Goal: Task Accomplishment & Management: Use online tool/utility

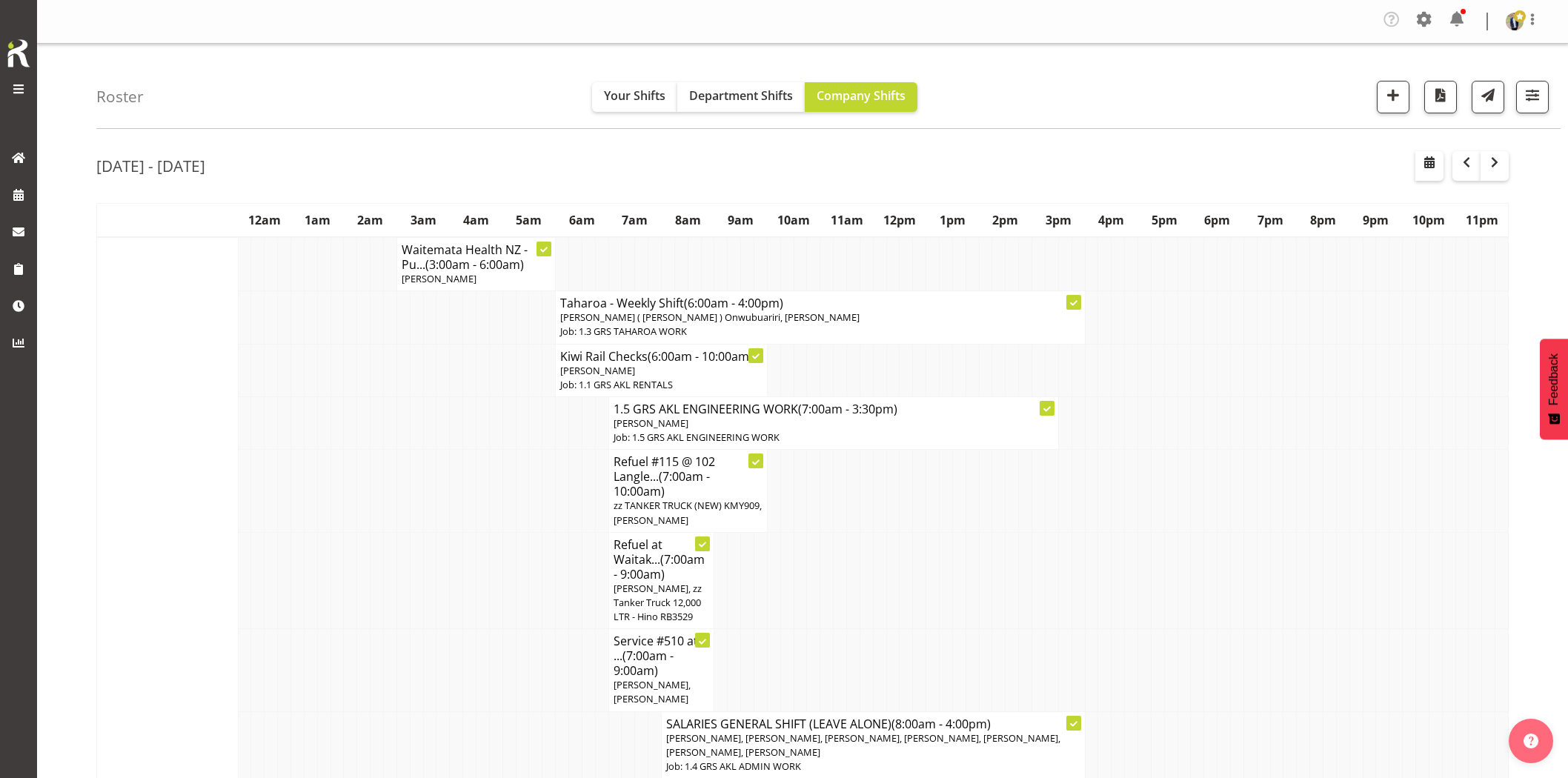
scroll to position [1399, 0]
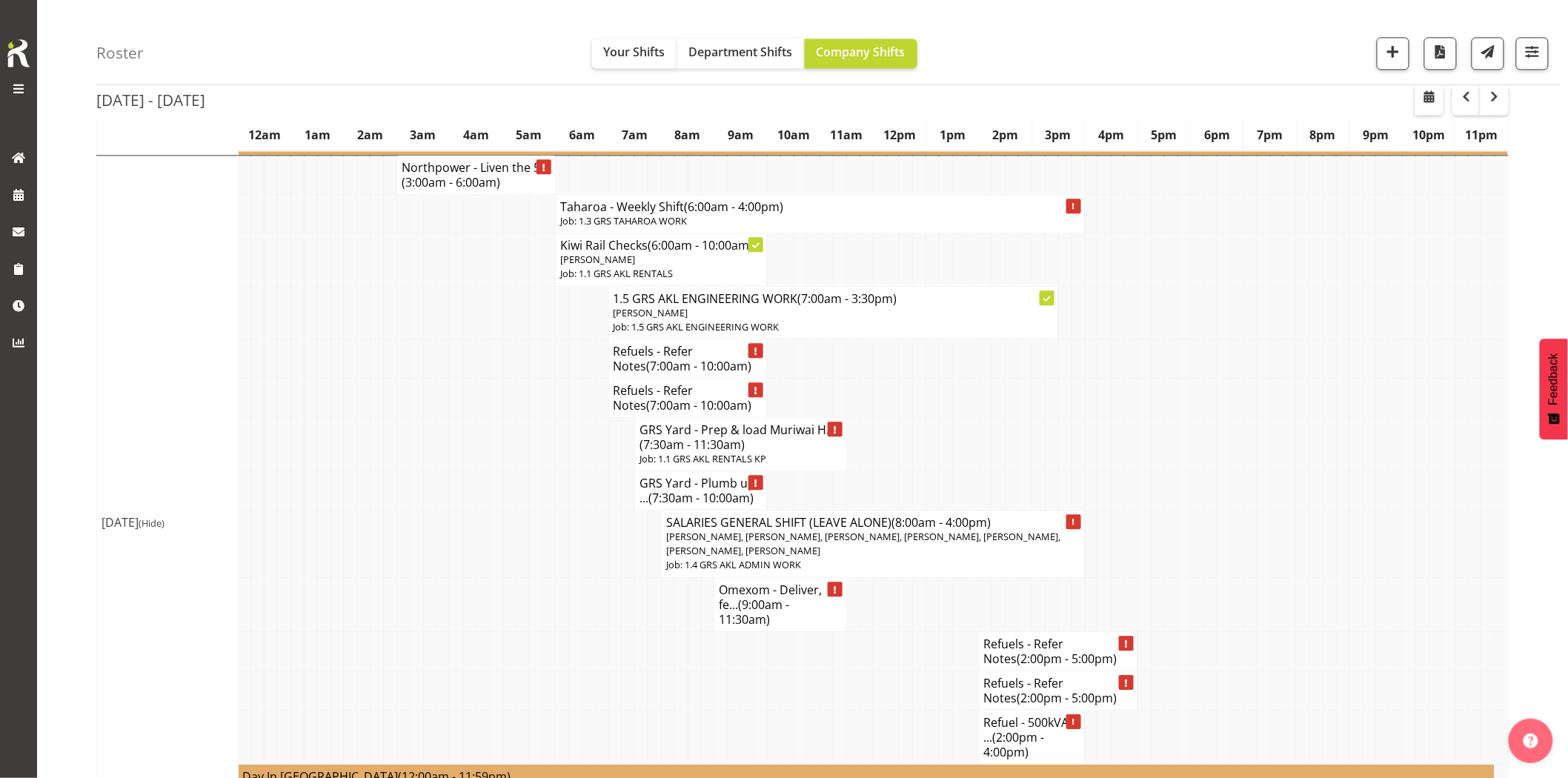
click at [520, 529] on td at bounding box center [523, 543] width 13 height 67
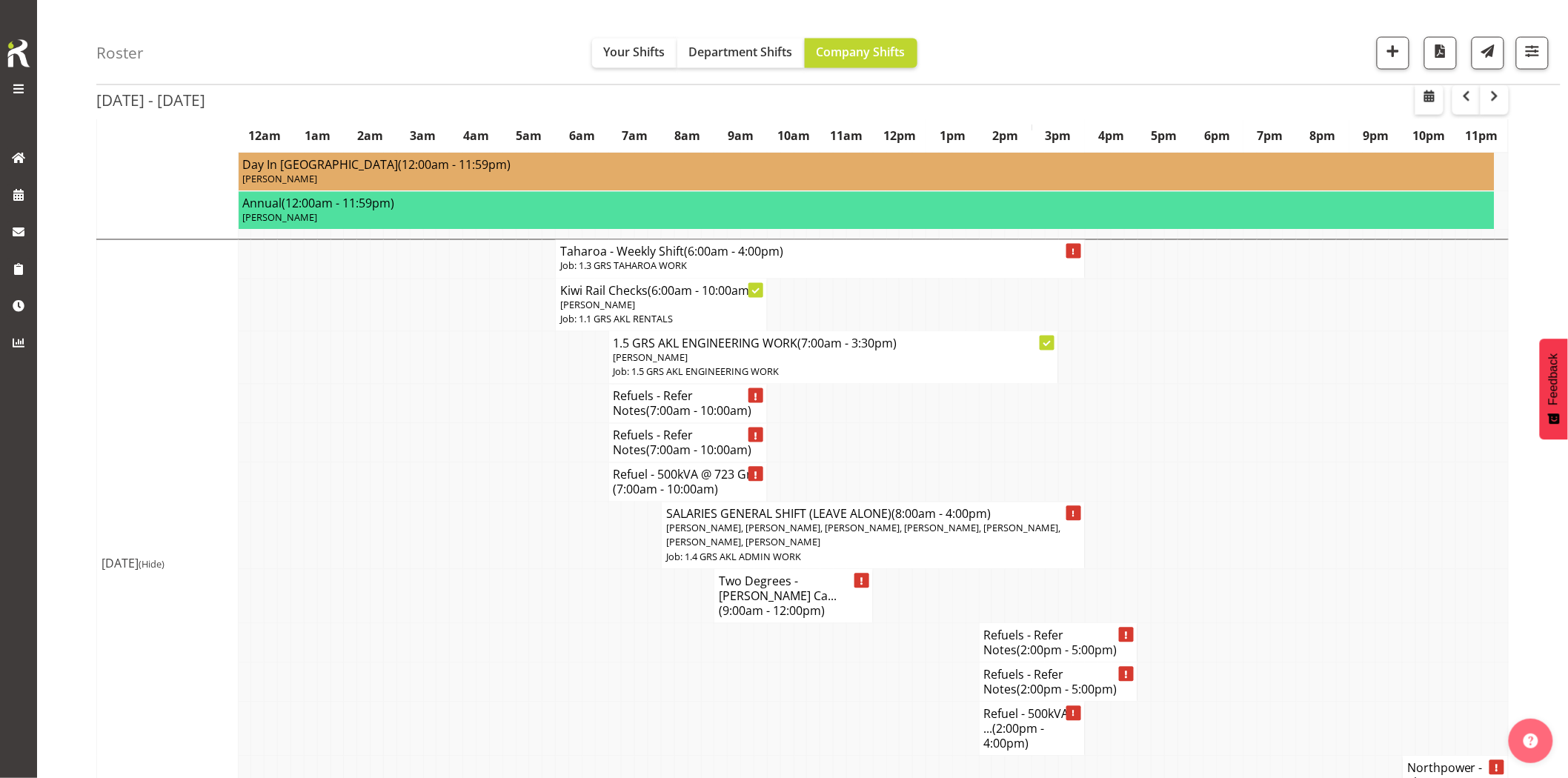
scroll to position [3539, 0]
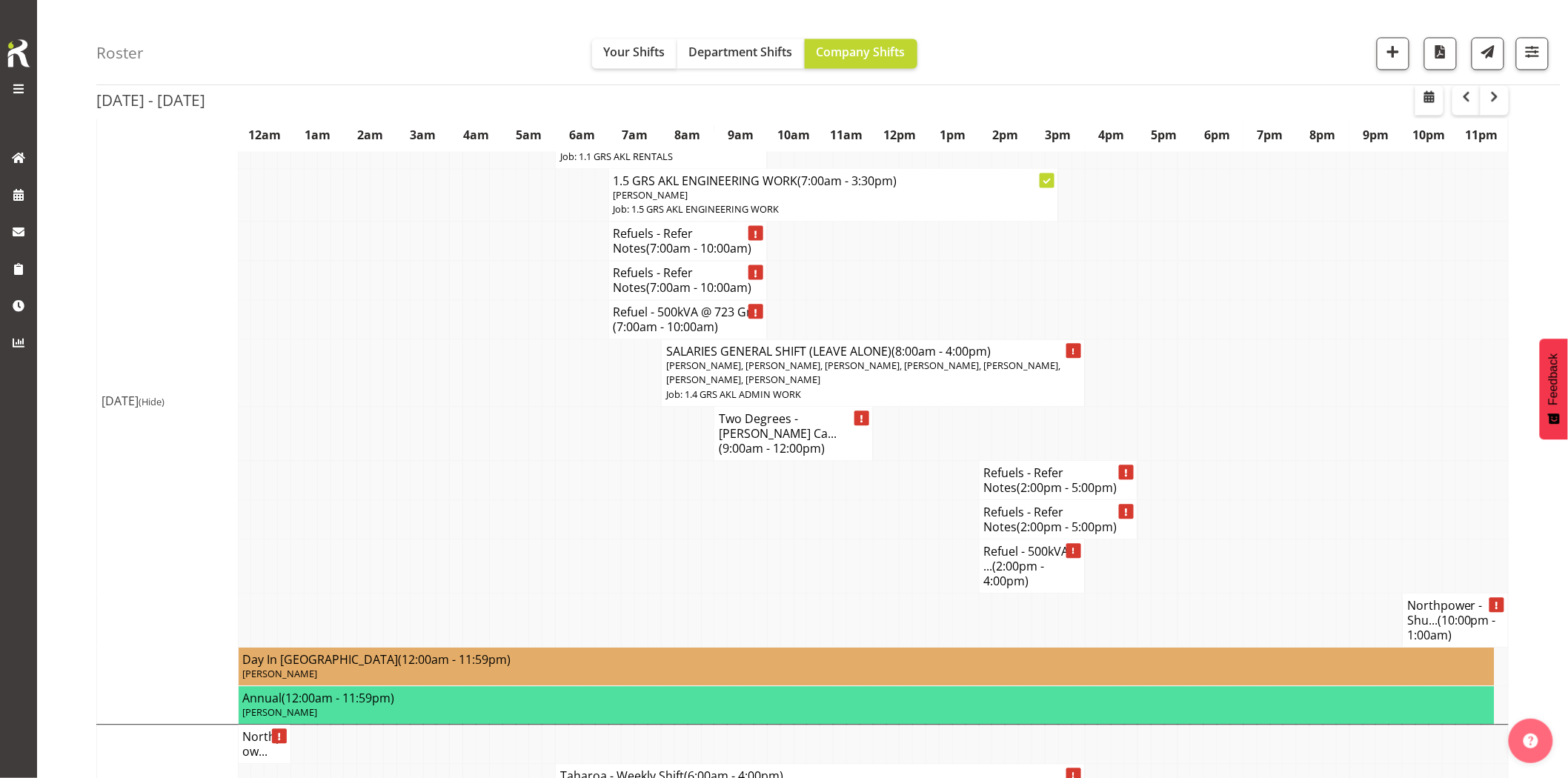
click at [513, 593] on td at bounding box center [509, 619] width 13 height 54
click at [530, 460] on td at bounding box center [536, 479] width 13 height 39
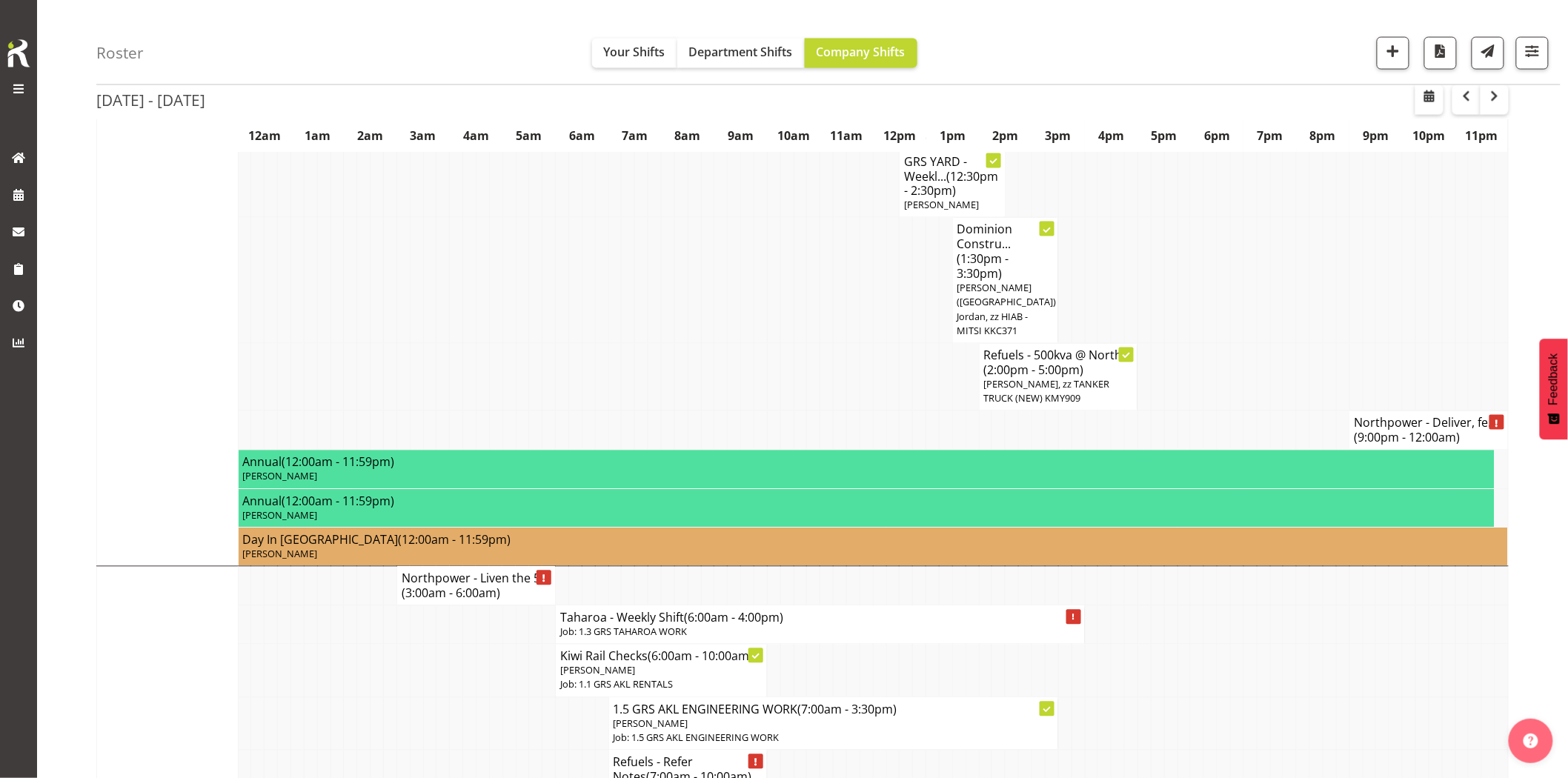
scroll to position [1317, 0]
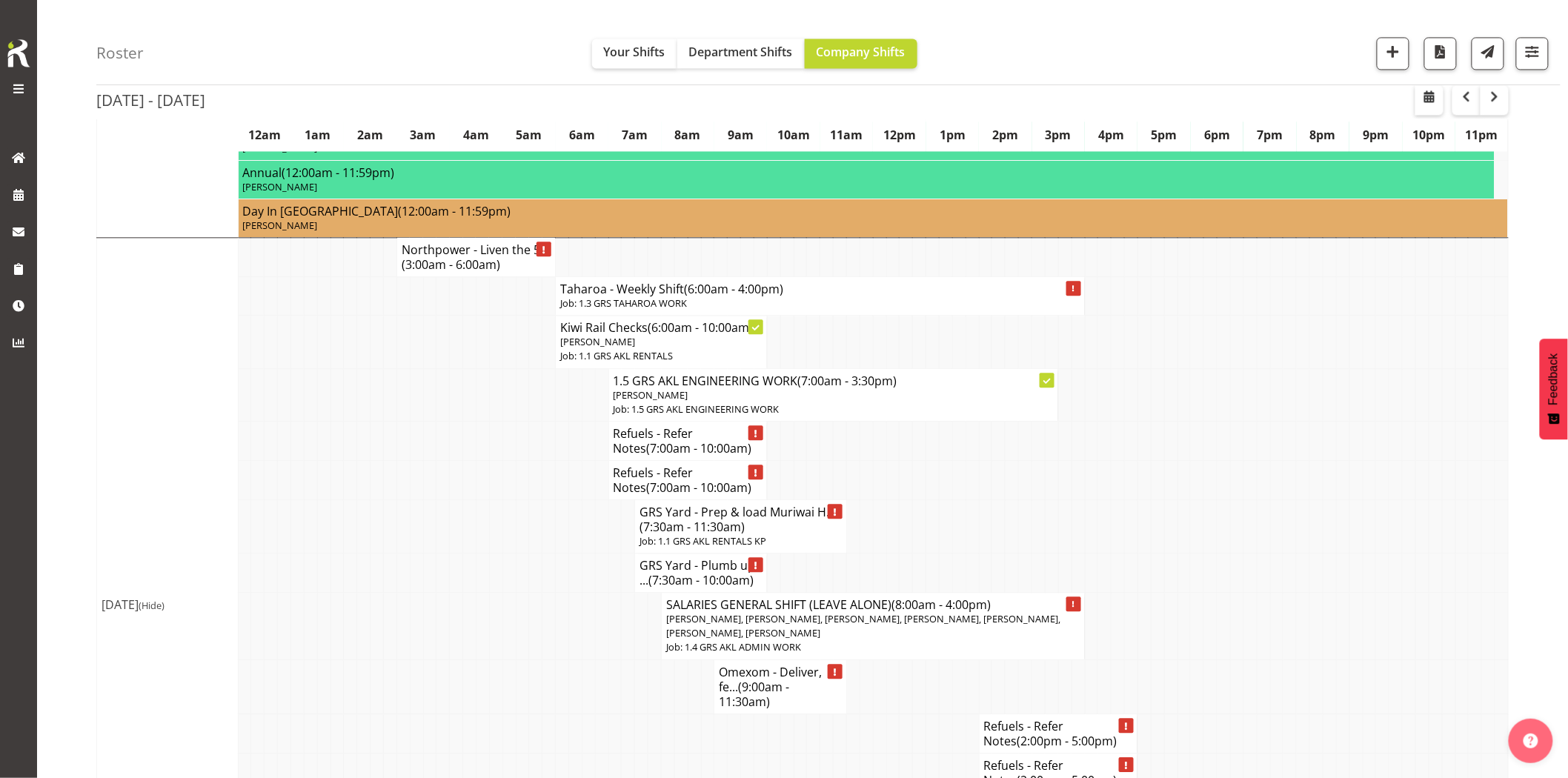
click at [440, 460] on td at bounding box center [443, 479] width 13 height 39
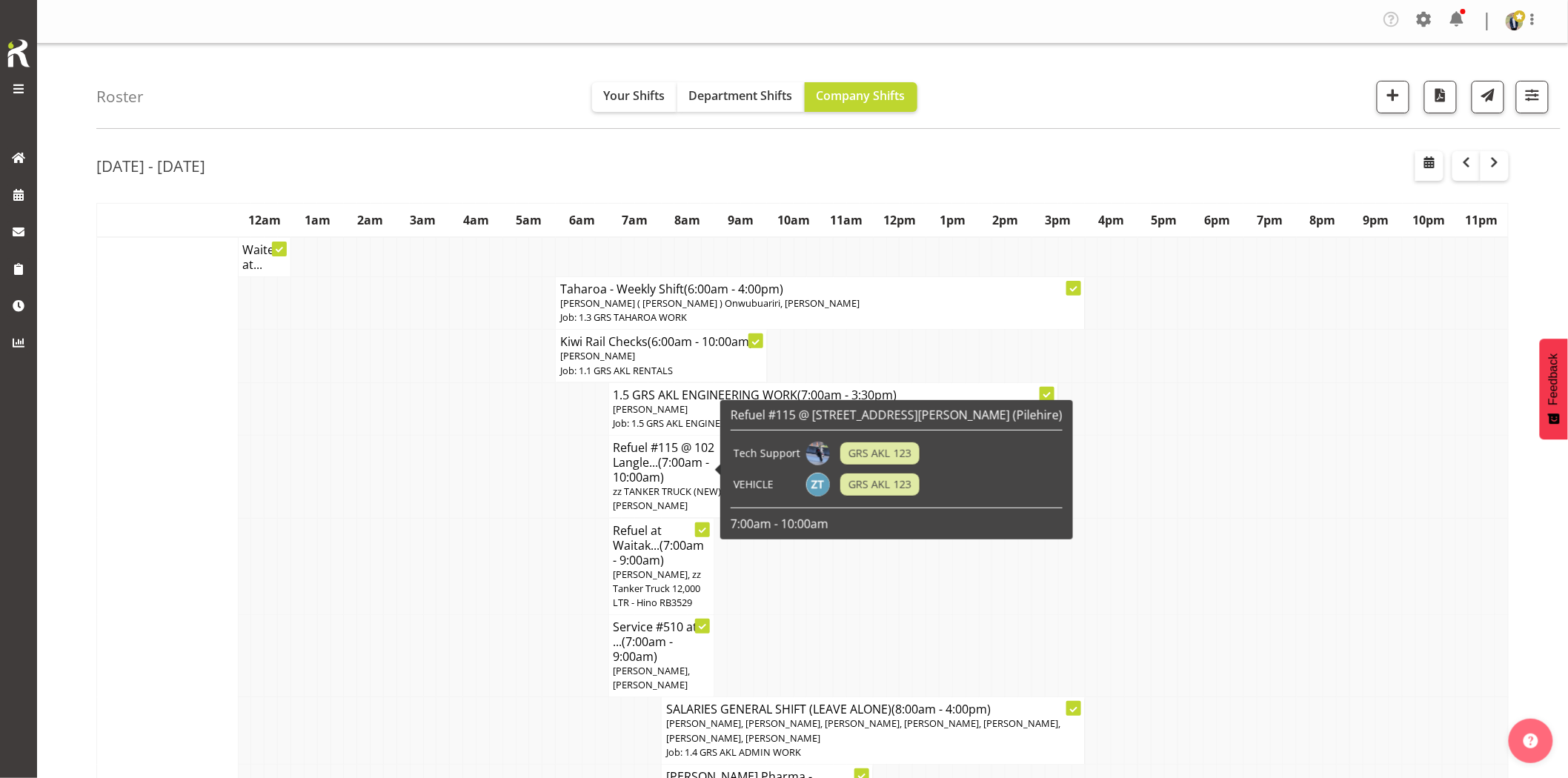
click at [460, 482] on td at bounding box center [456, 477] width 13 height 83
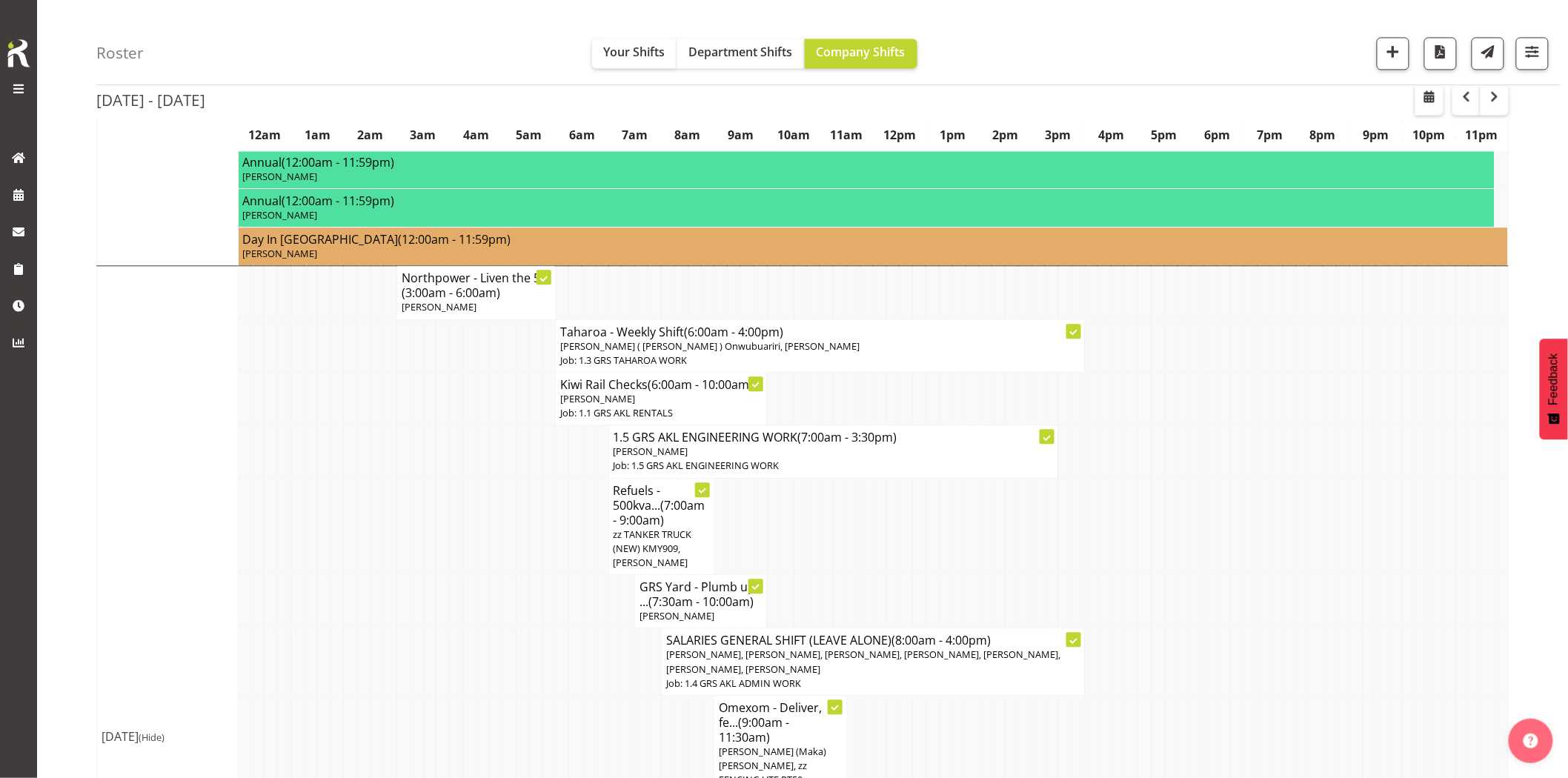
click at [432, 514] on td at bounding box center [430, 526] width 13 height 97
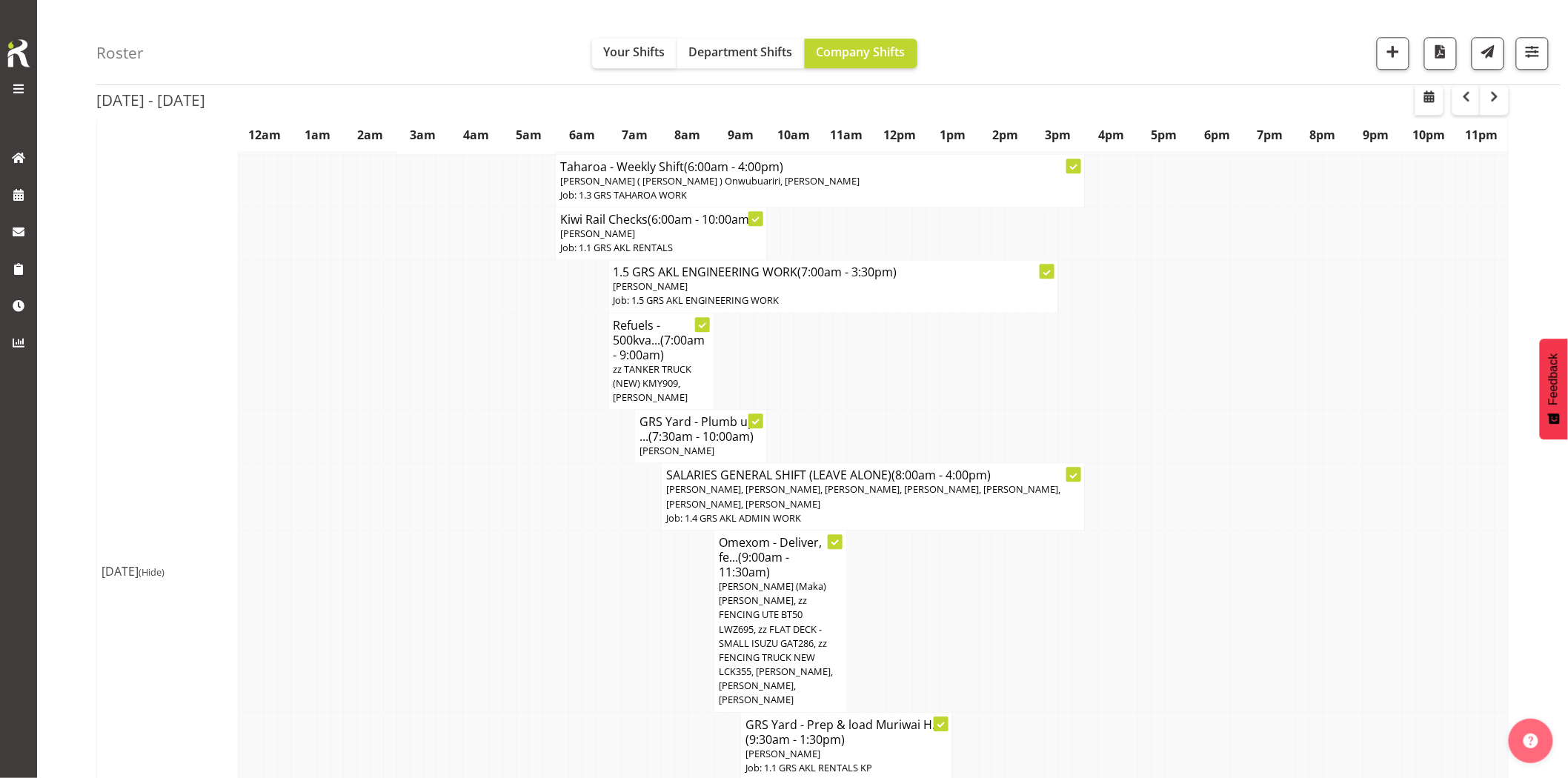
click at [432, 530] on td at bounding box center [430, 621] width 13 height 182
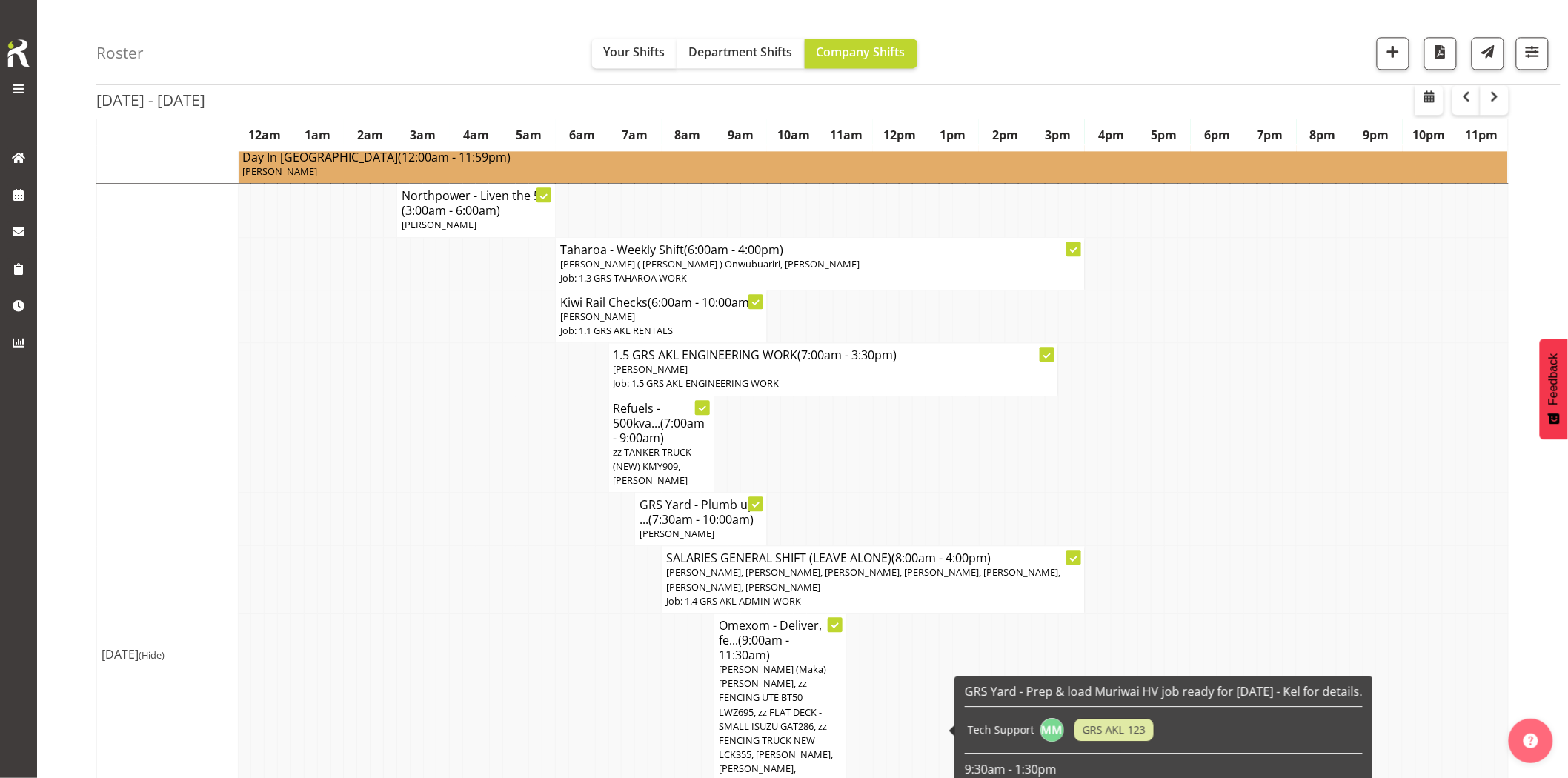
scroll to position [1317, 0]
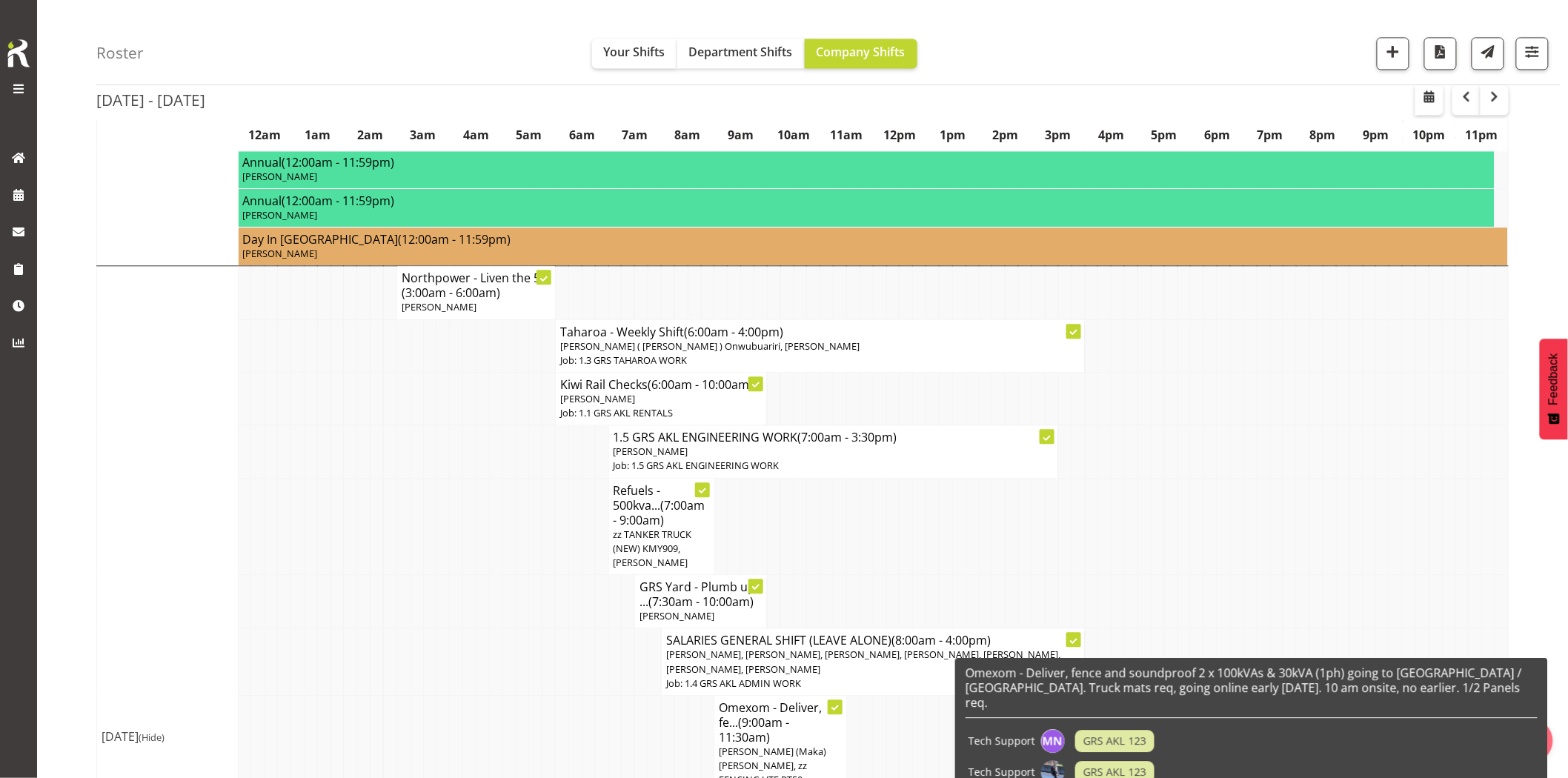
click at [571, 628] on td at bounding box center [575, 661] width 13 height 67
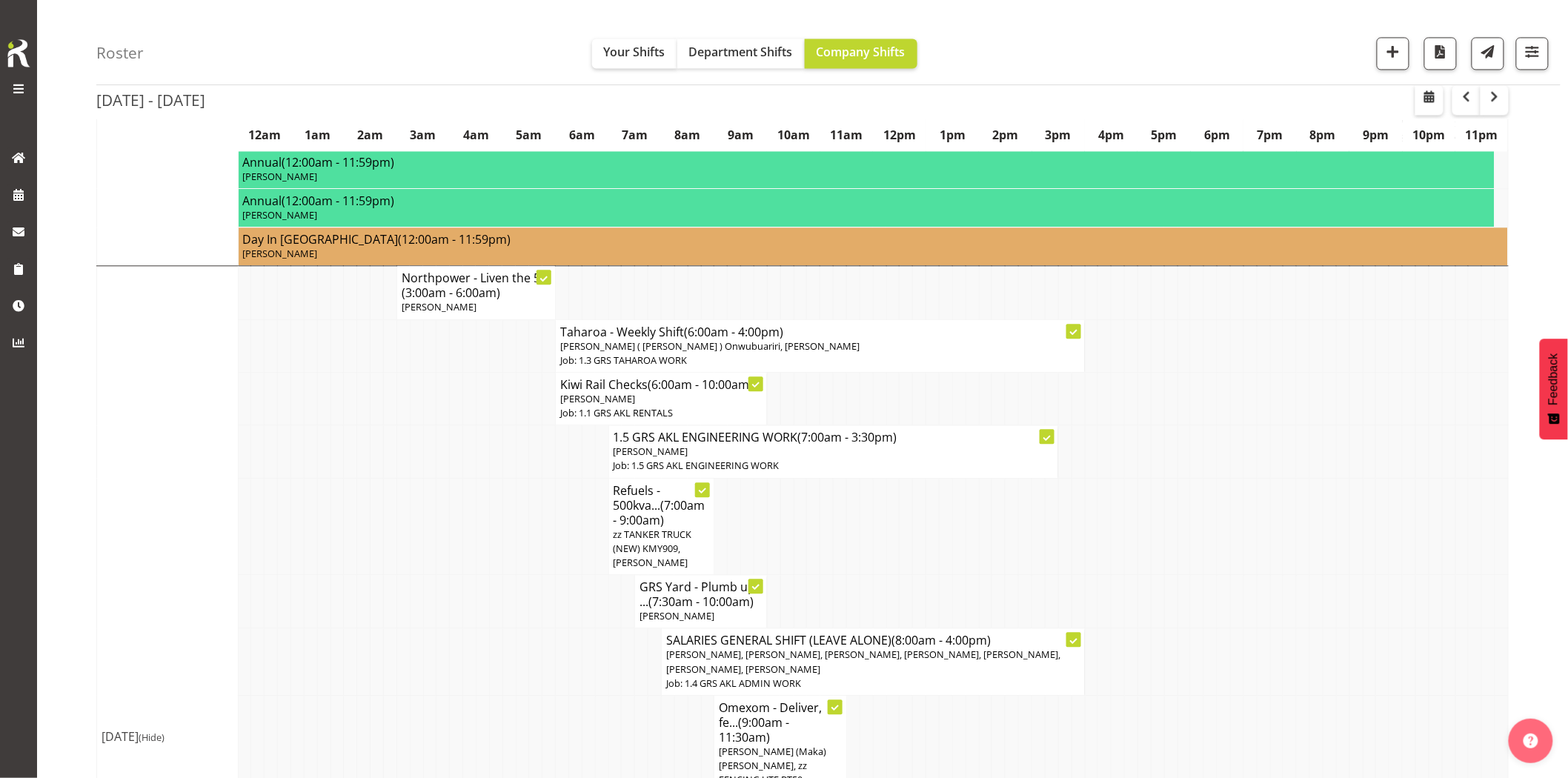
drag, startPoint x: 458, startPoint y: 476, endPoint x: 475, endPoint y: 473, distance: 17.3
click at [462, 478] on td at bounding box center [456, 526] width 13 height 97
click at [546, 484] on td at bounding box center [549, 526] width 13 height 97
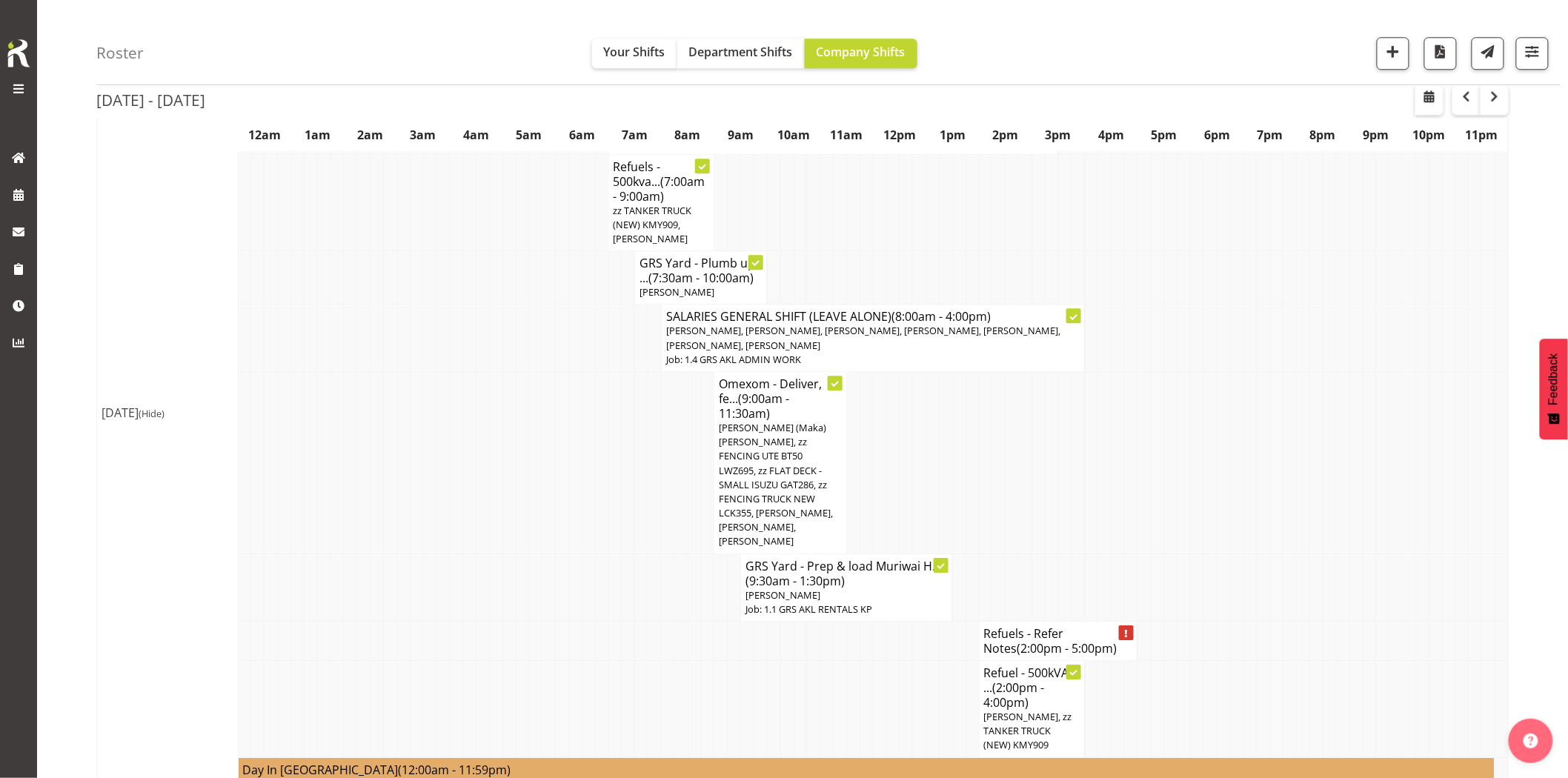
scroll to position [1646, 0]
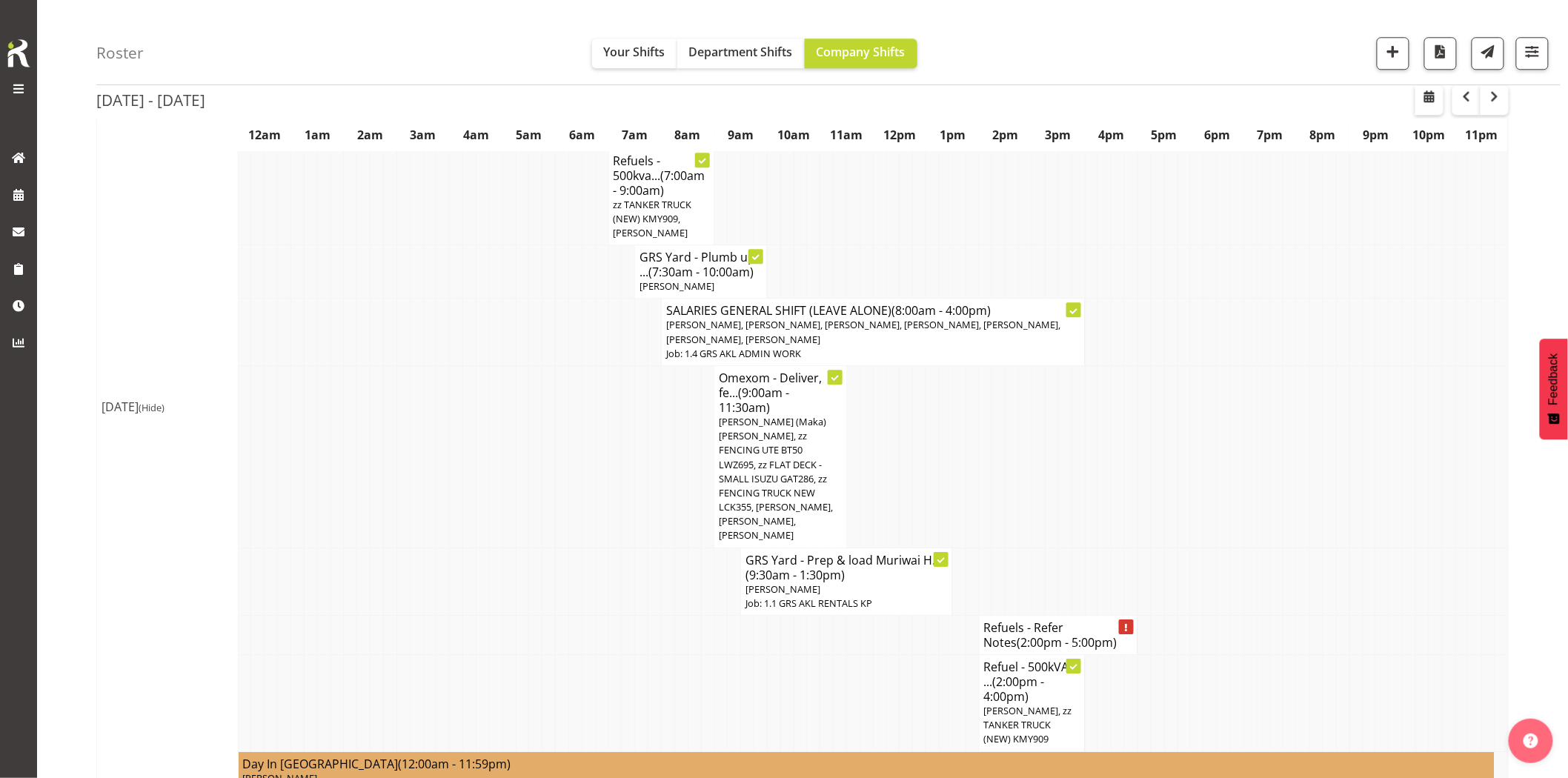
click at [635, 547] on td at bounding box center [641, 580] width 13 height 67
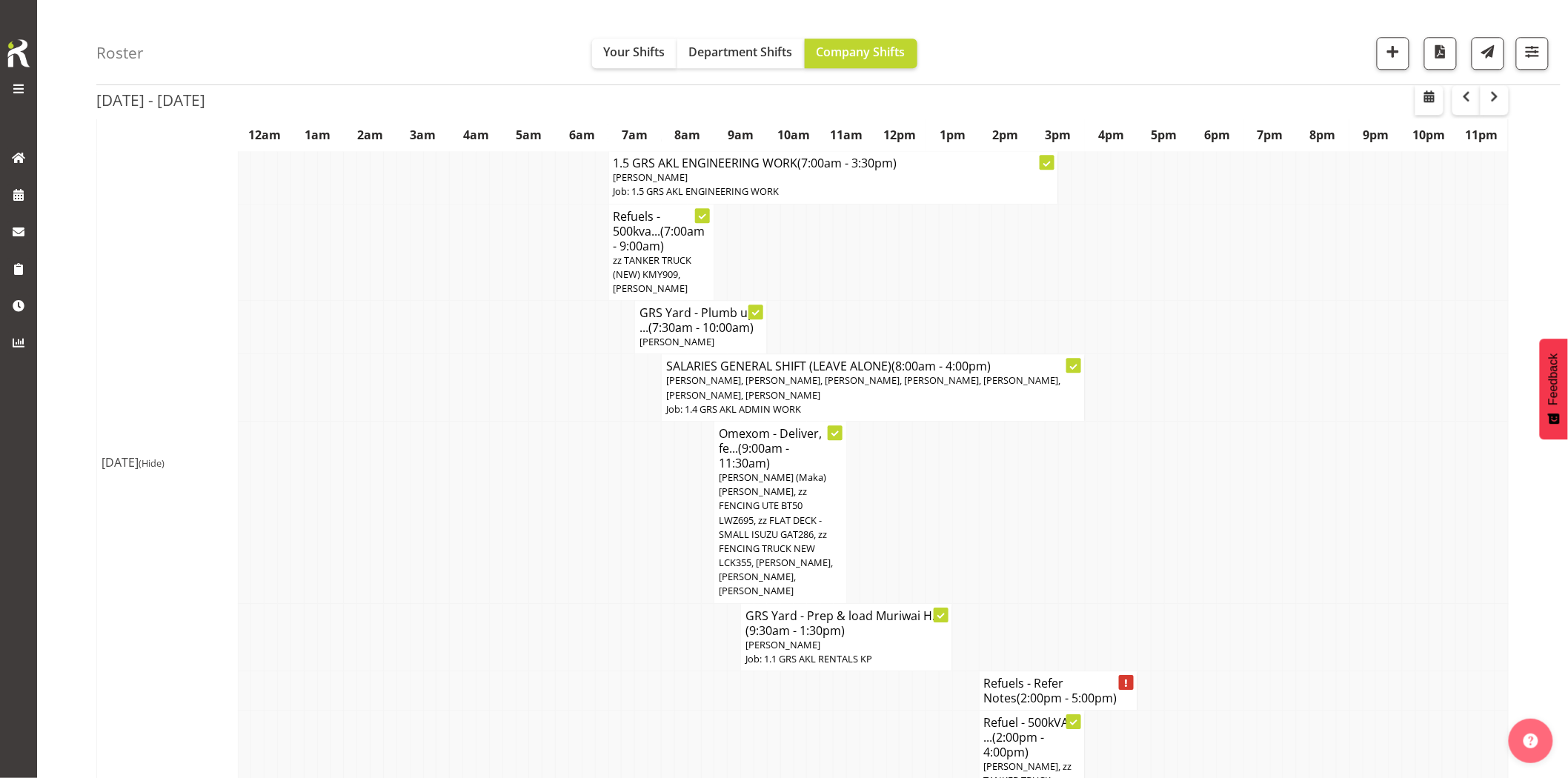
scroll to position [1564, 0]
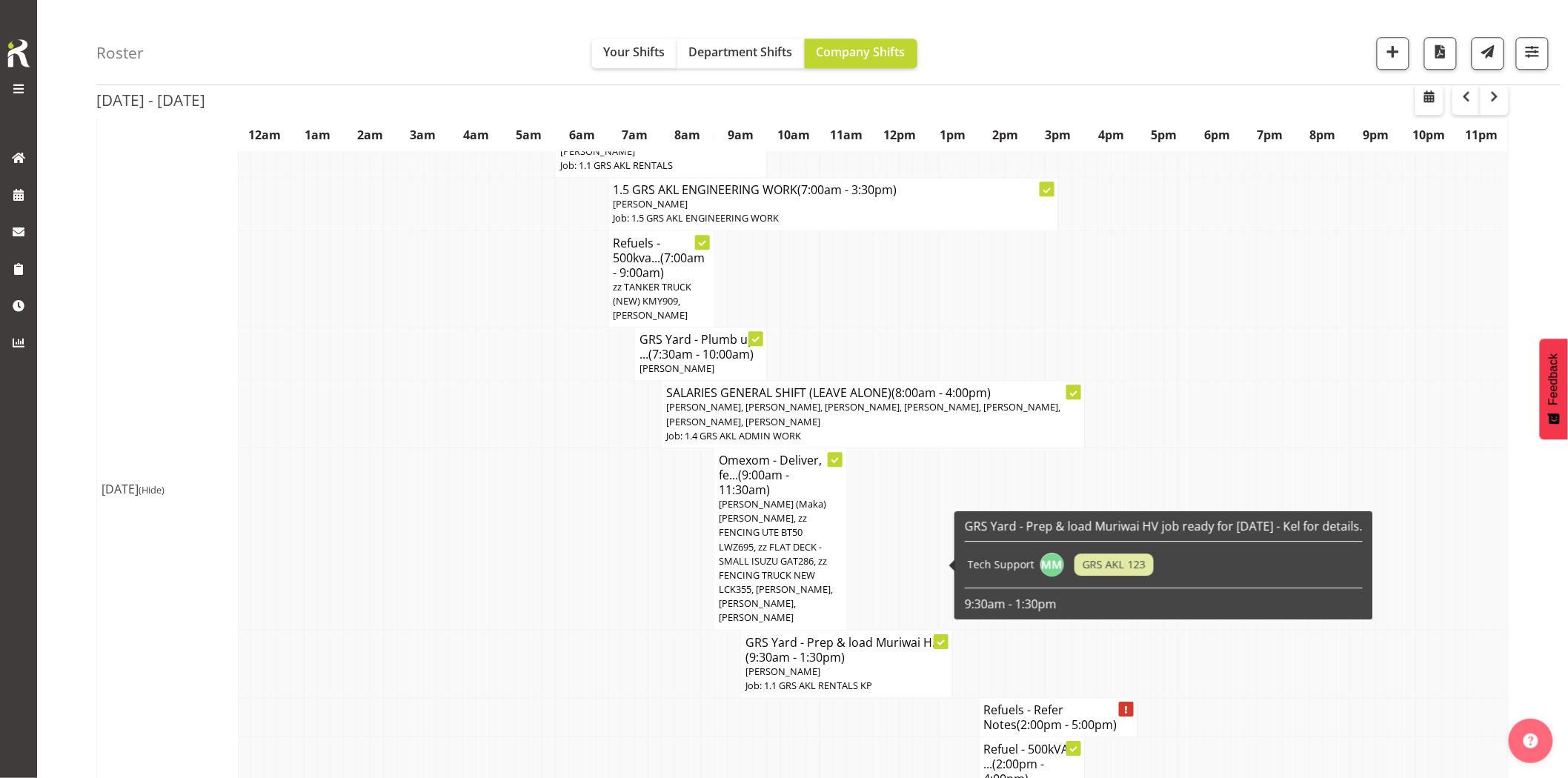
click at [493, 630] on td at bounding box center [496, 663] width 13 height 67
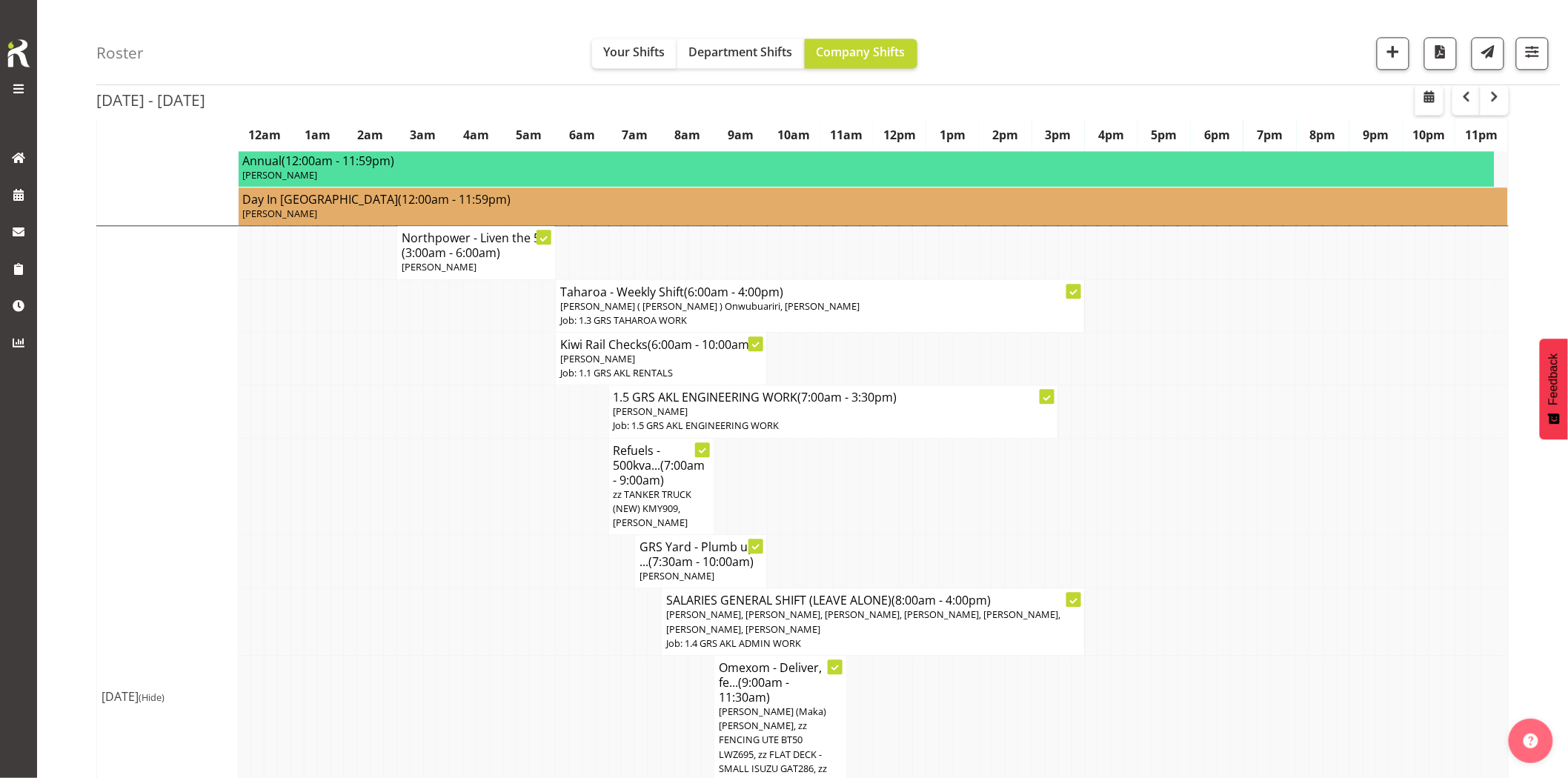
scroll to position [1317, 0]
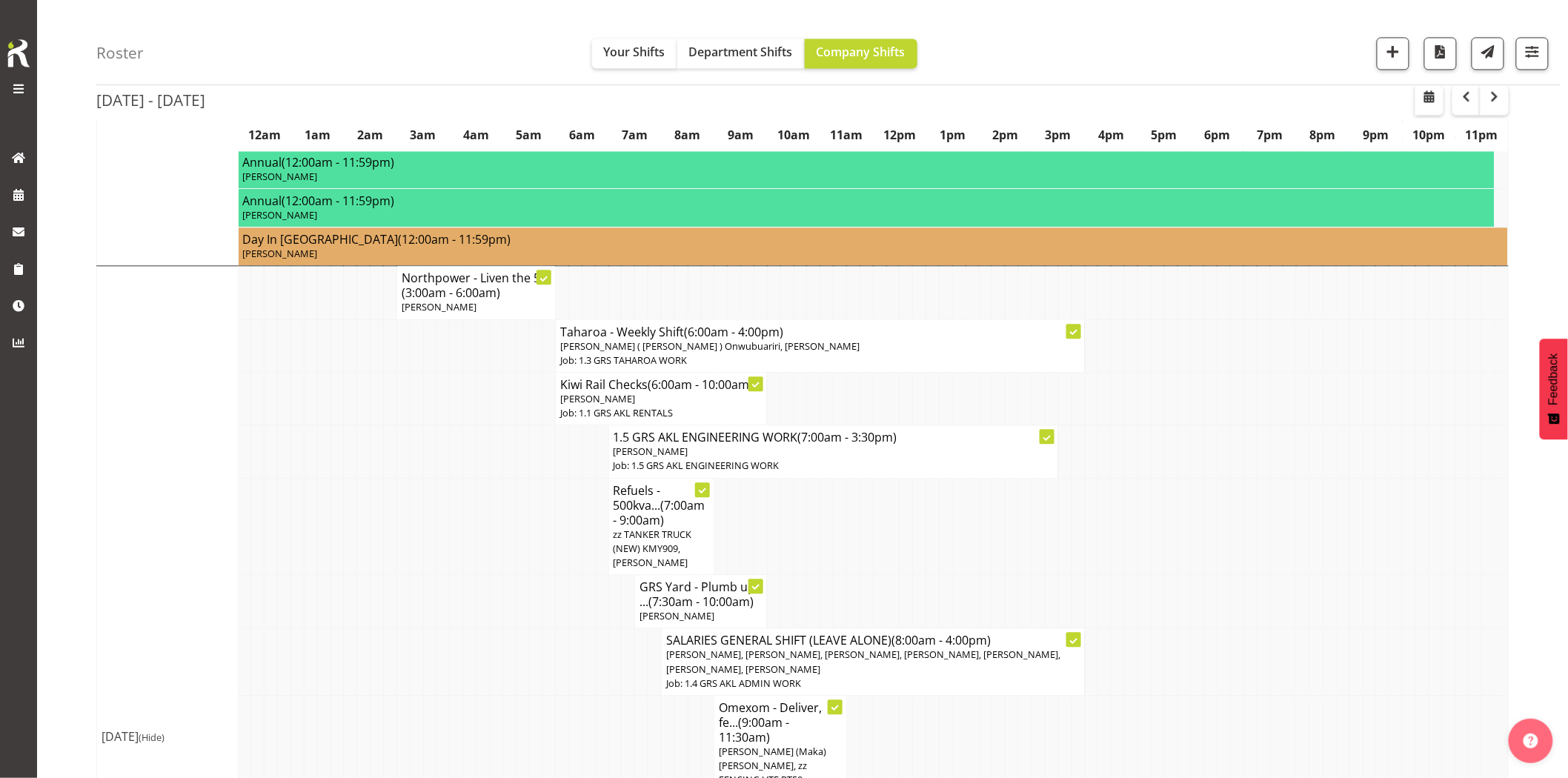
click at [473, 575] on td at bounding box center [469, 601] width 13 height 53
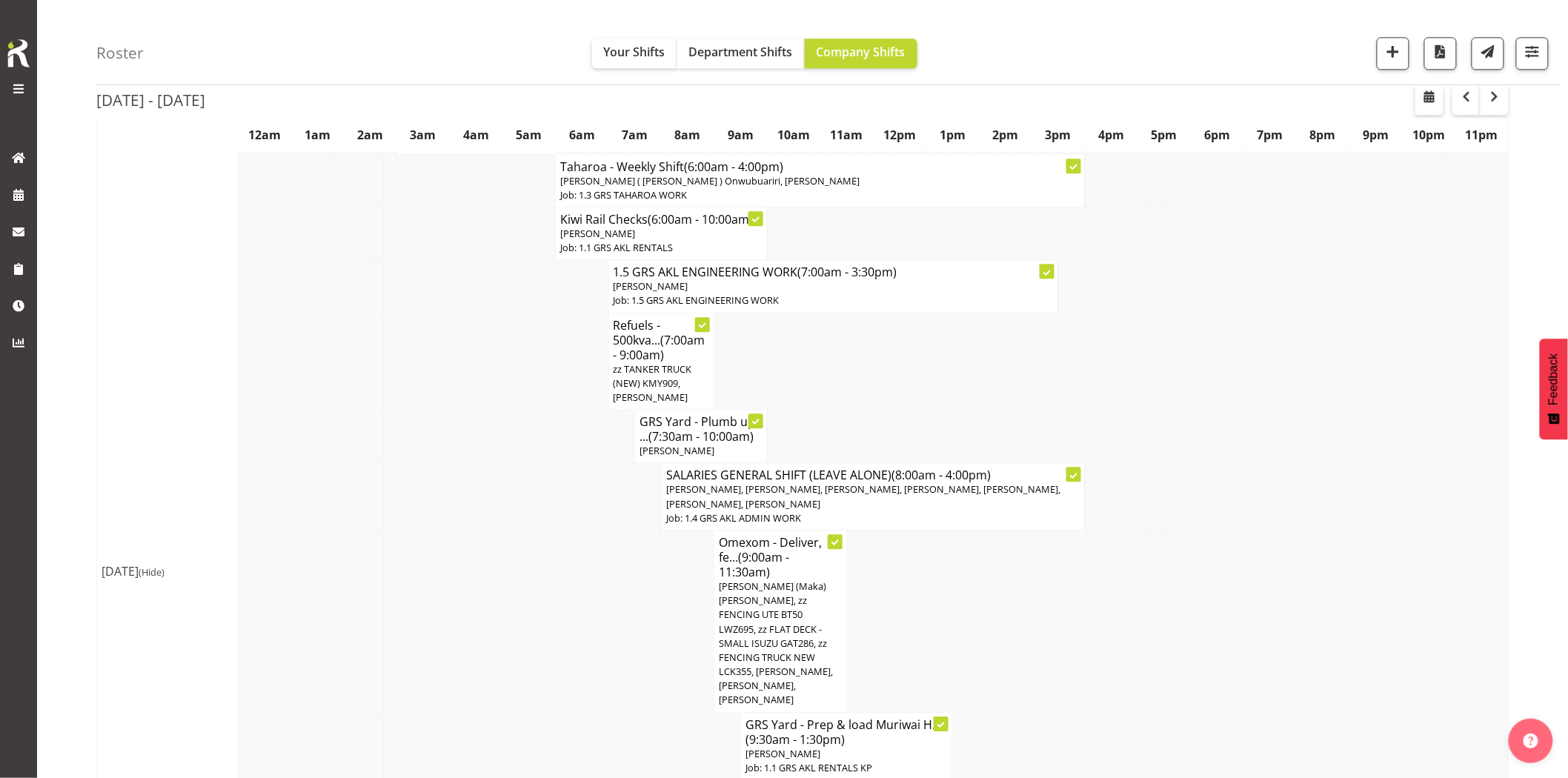
click at [511, 530] on td at bounding box center [509, 621] width 13 height 182
click at [480, 574] on td at bounding box center [483, 621] width 13 height 182
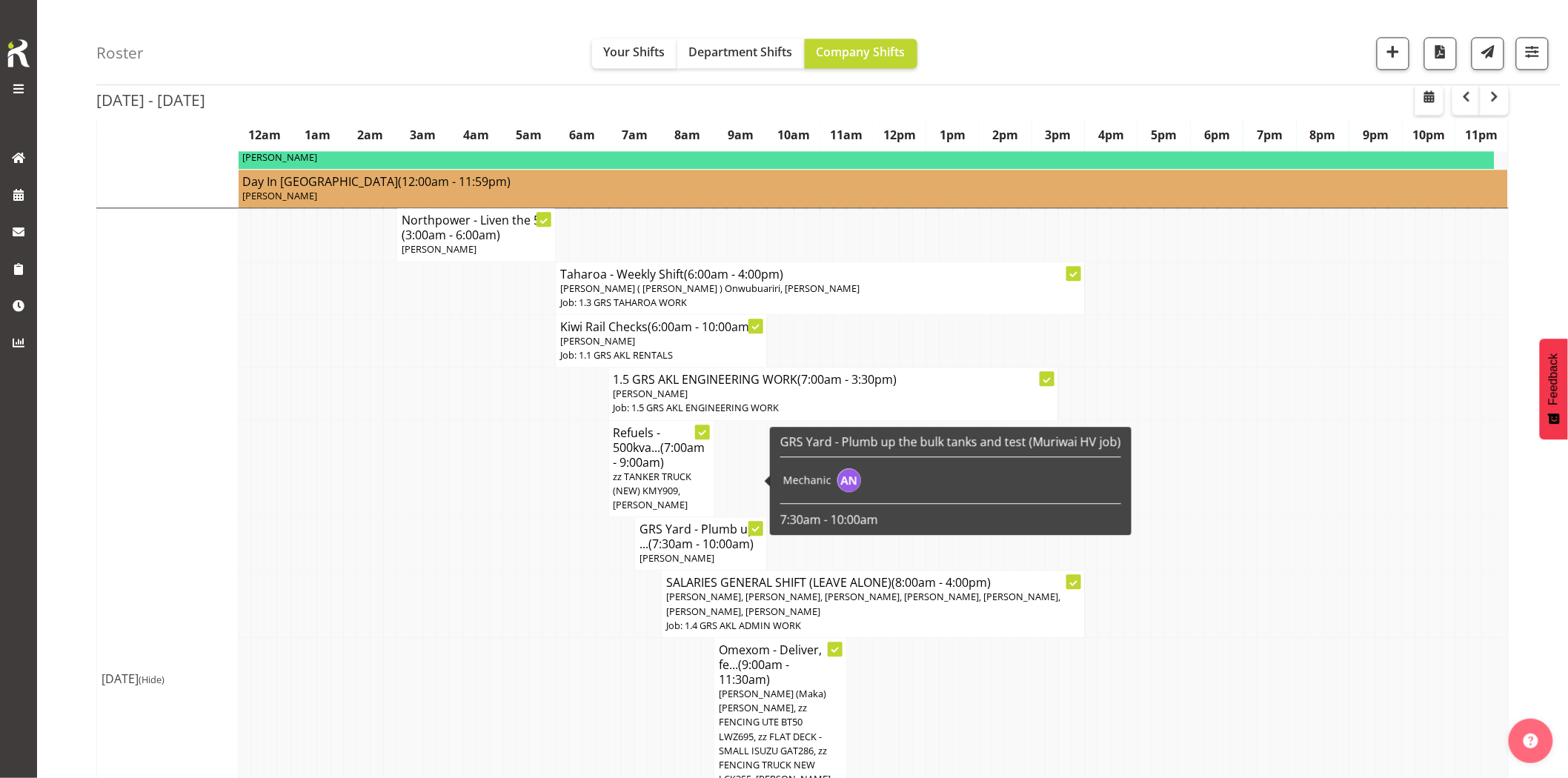
scroll to position [1399, 0]
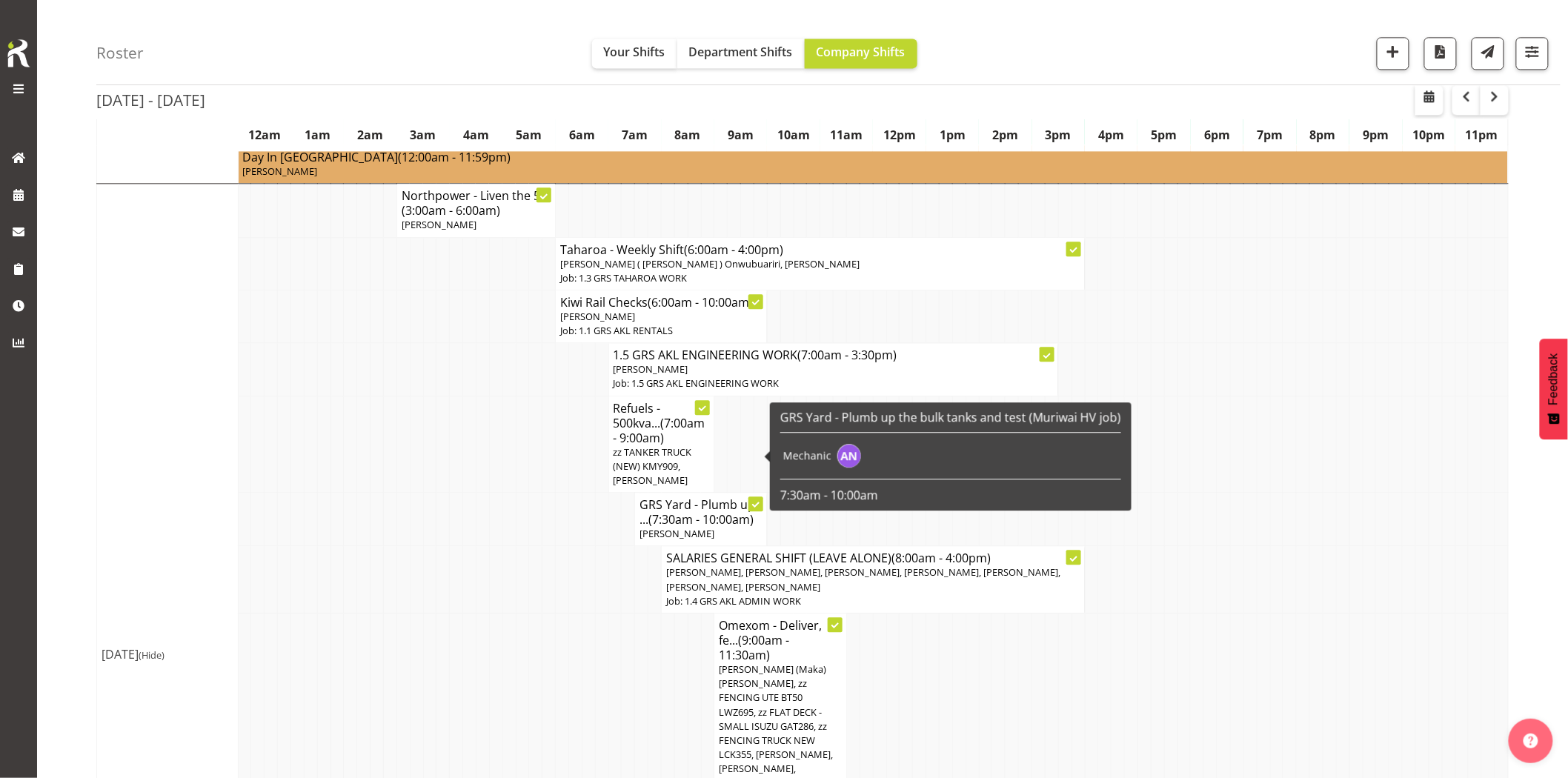
click at [480, 613] on td at bounding box center [483, 704] width 13 height 182
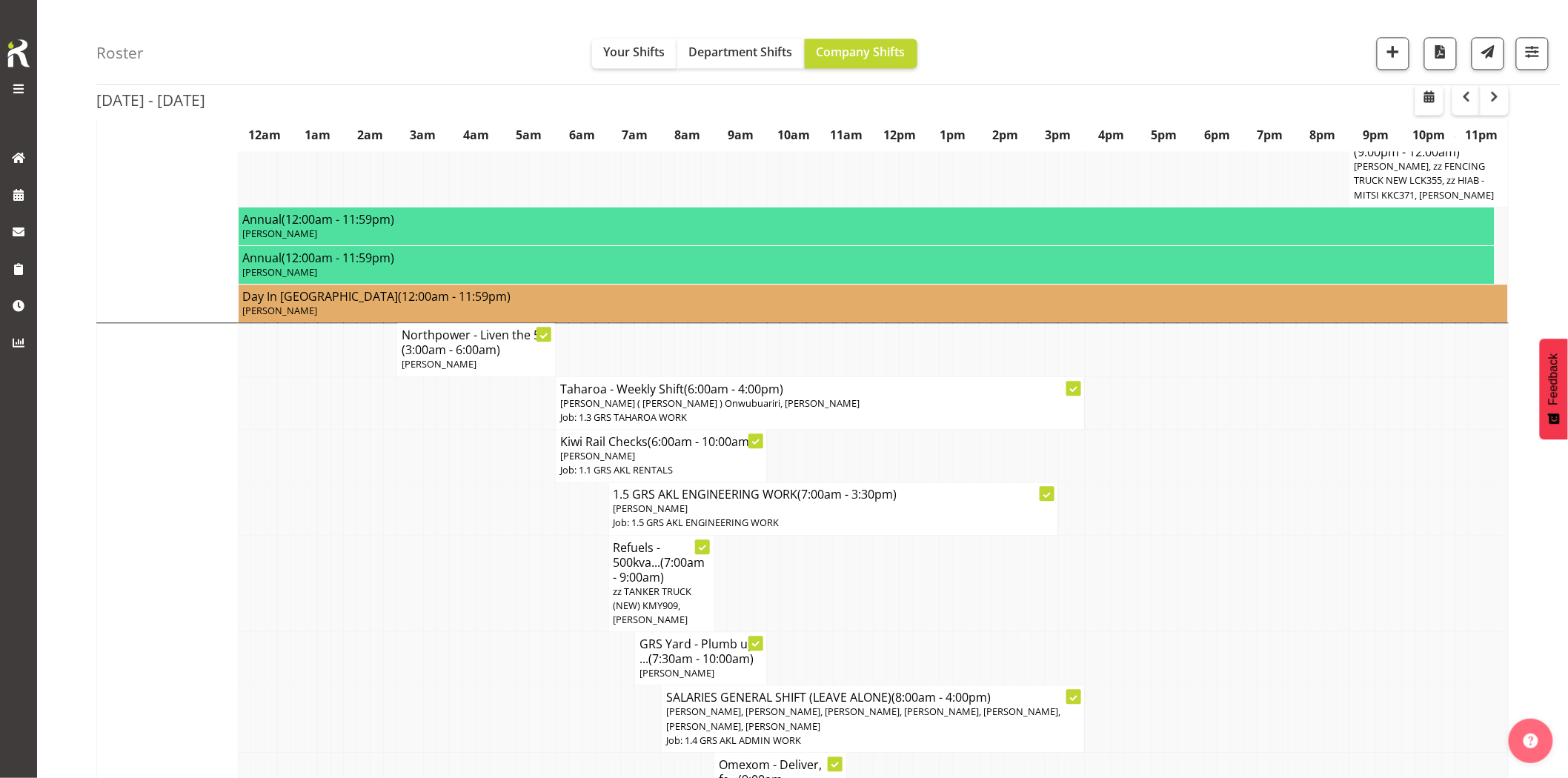
scroll to position [1234, 0]
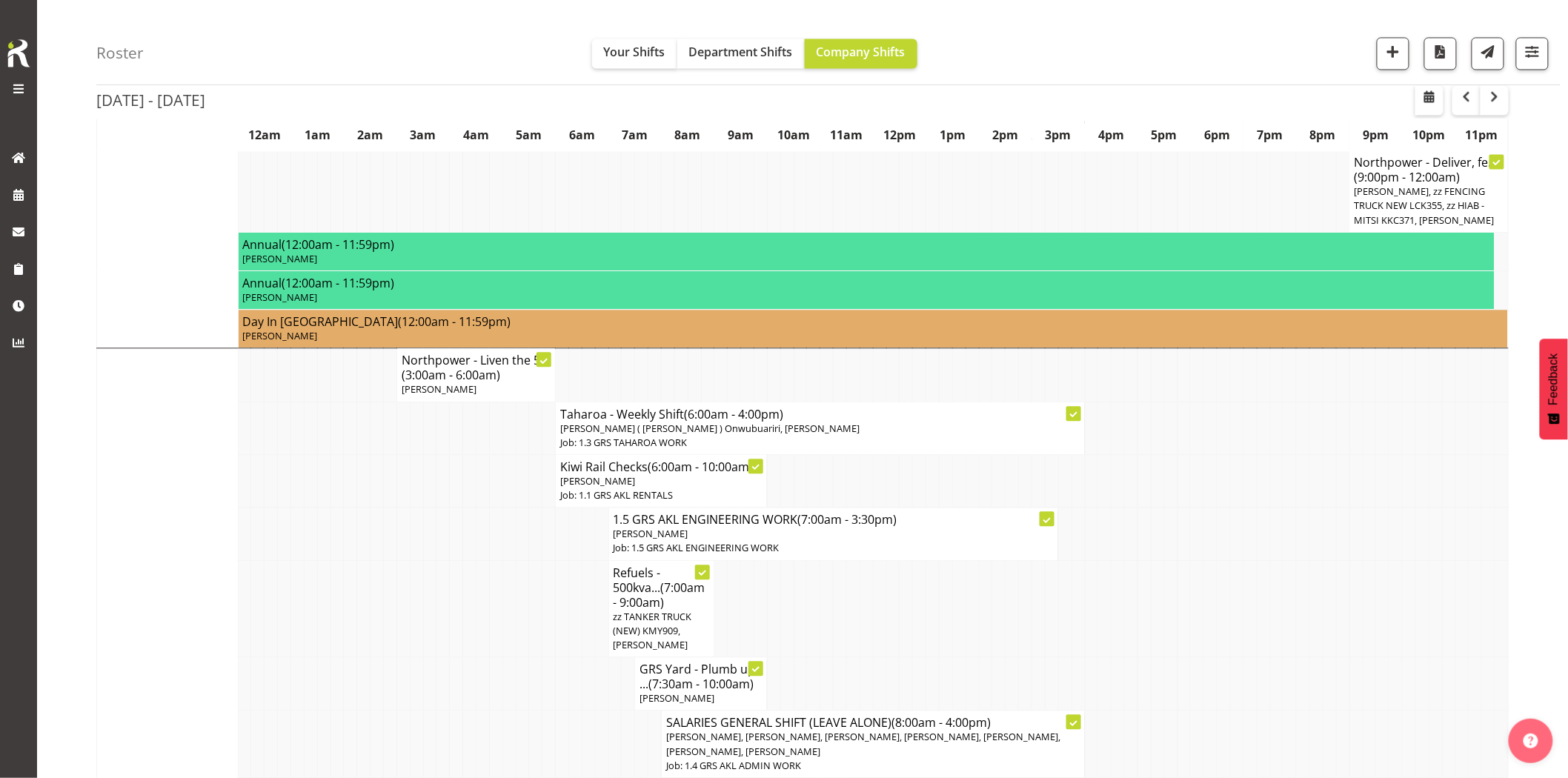
click at [508, 560] on td at bounding box center [509, 609] width 13 height 97
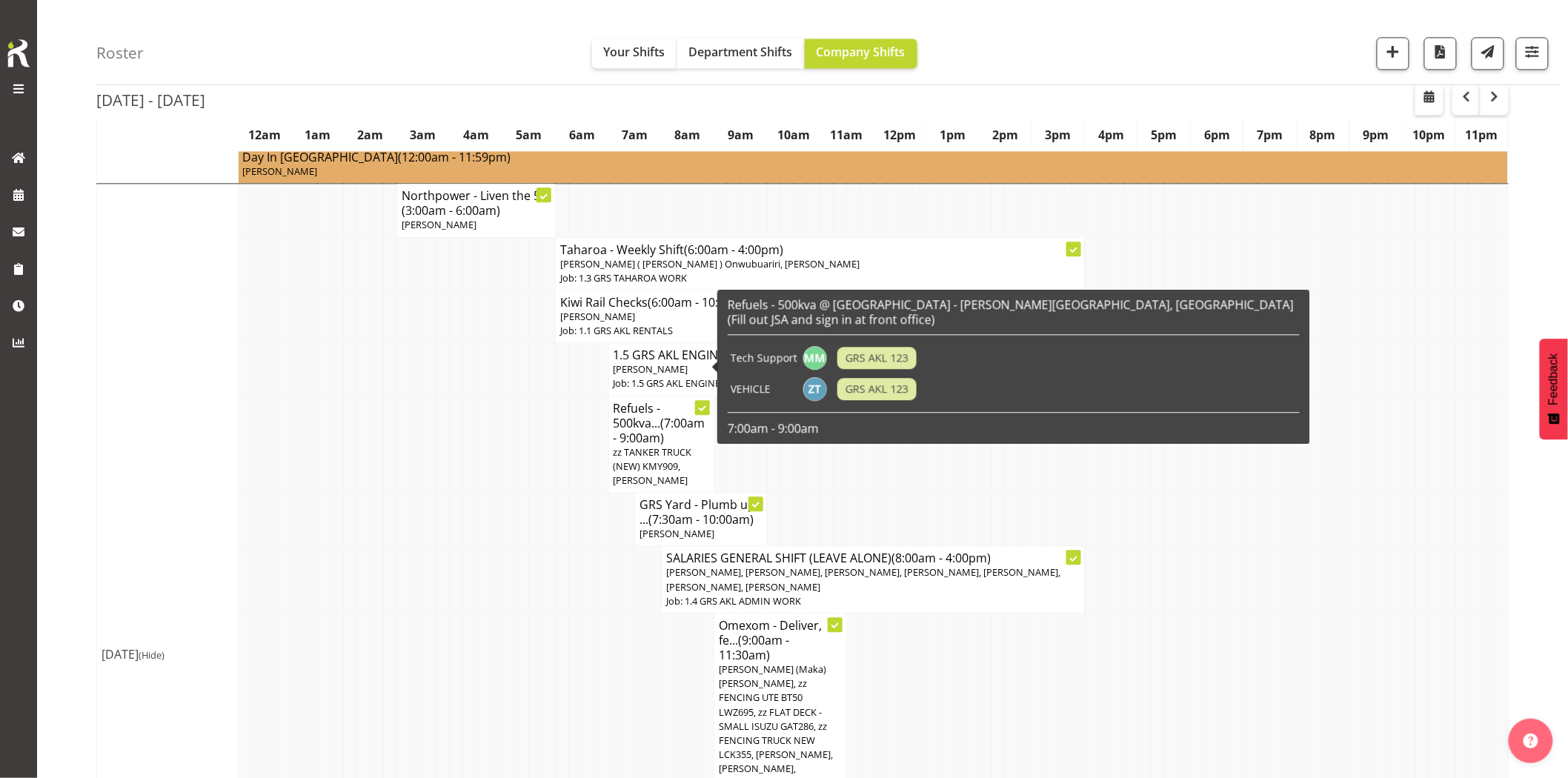
click at [581, 613] on td at bounding box center [575, 704] width 13 height 182
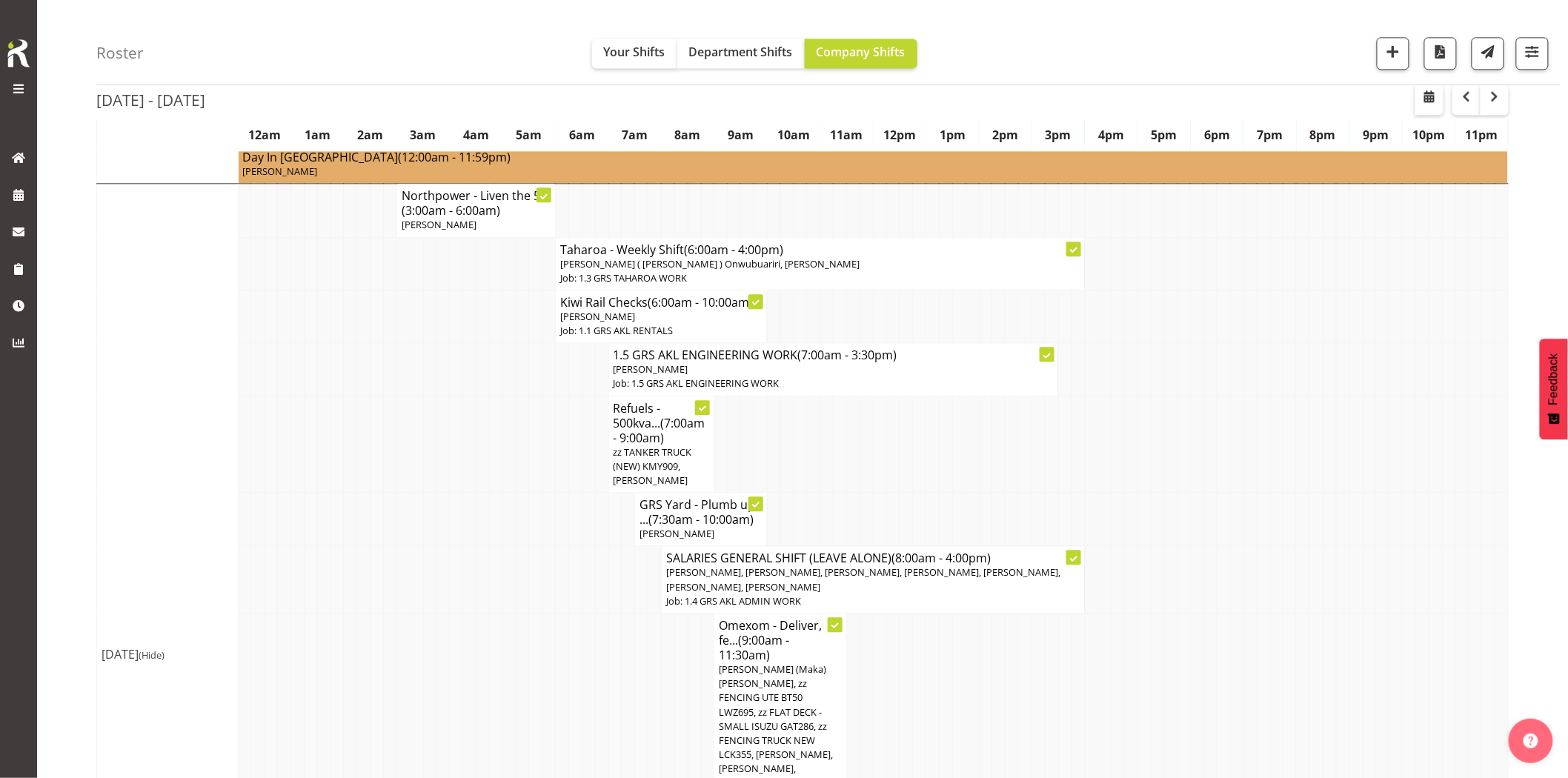
scroll to position [1564, 0]
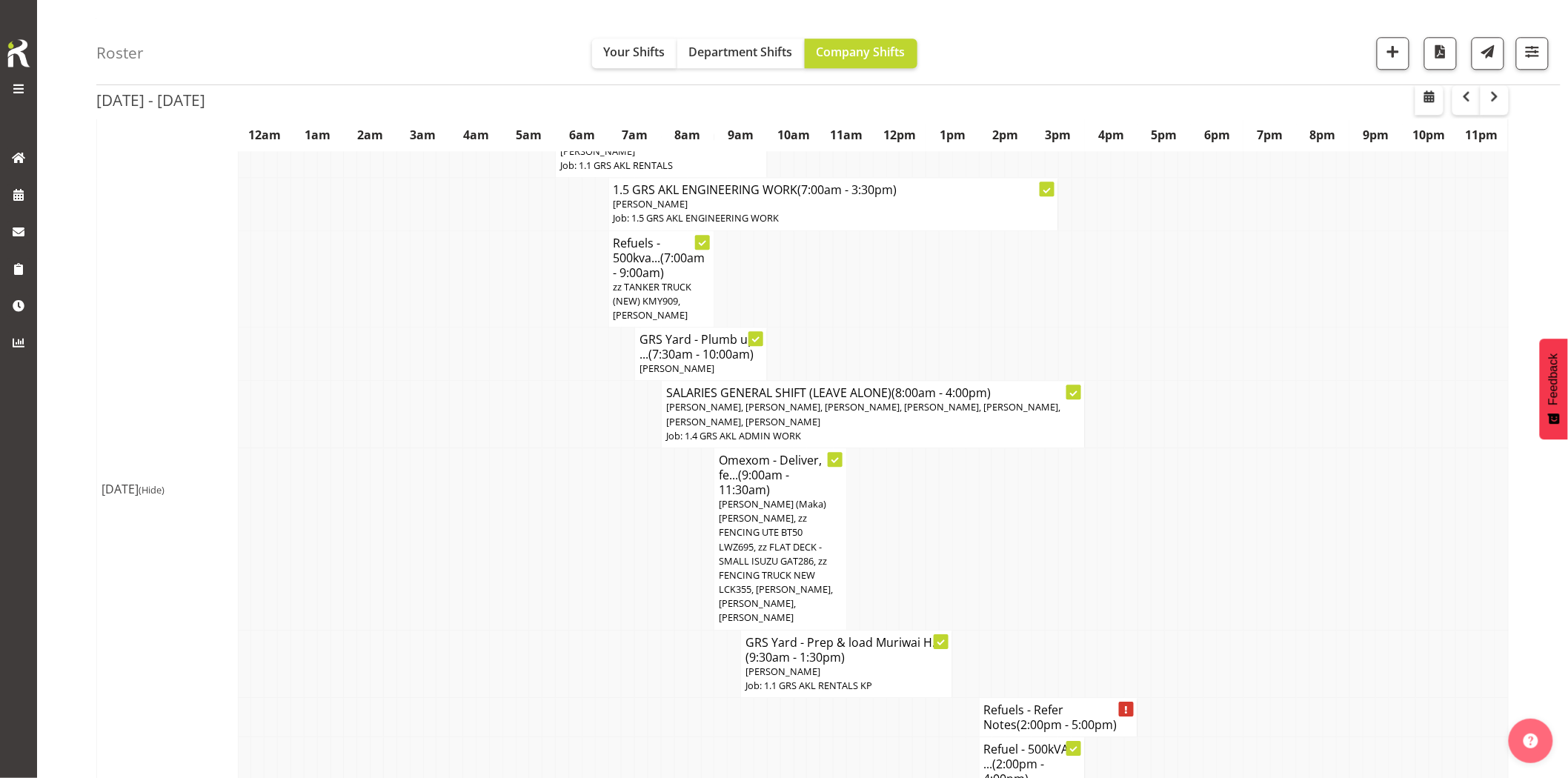
click at [581, 630] on td at bounding box center [575, 663] width 13 height 67
click at [554, 630] on td at bounding box center [549, 663] width 13 height 67
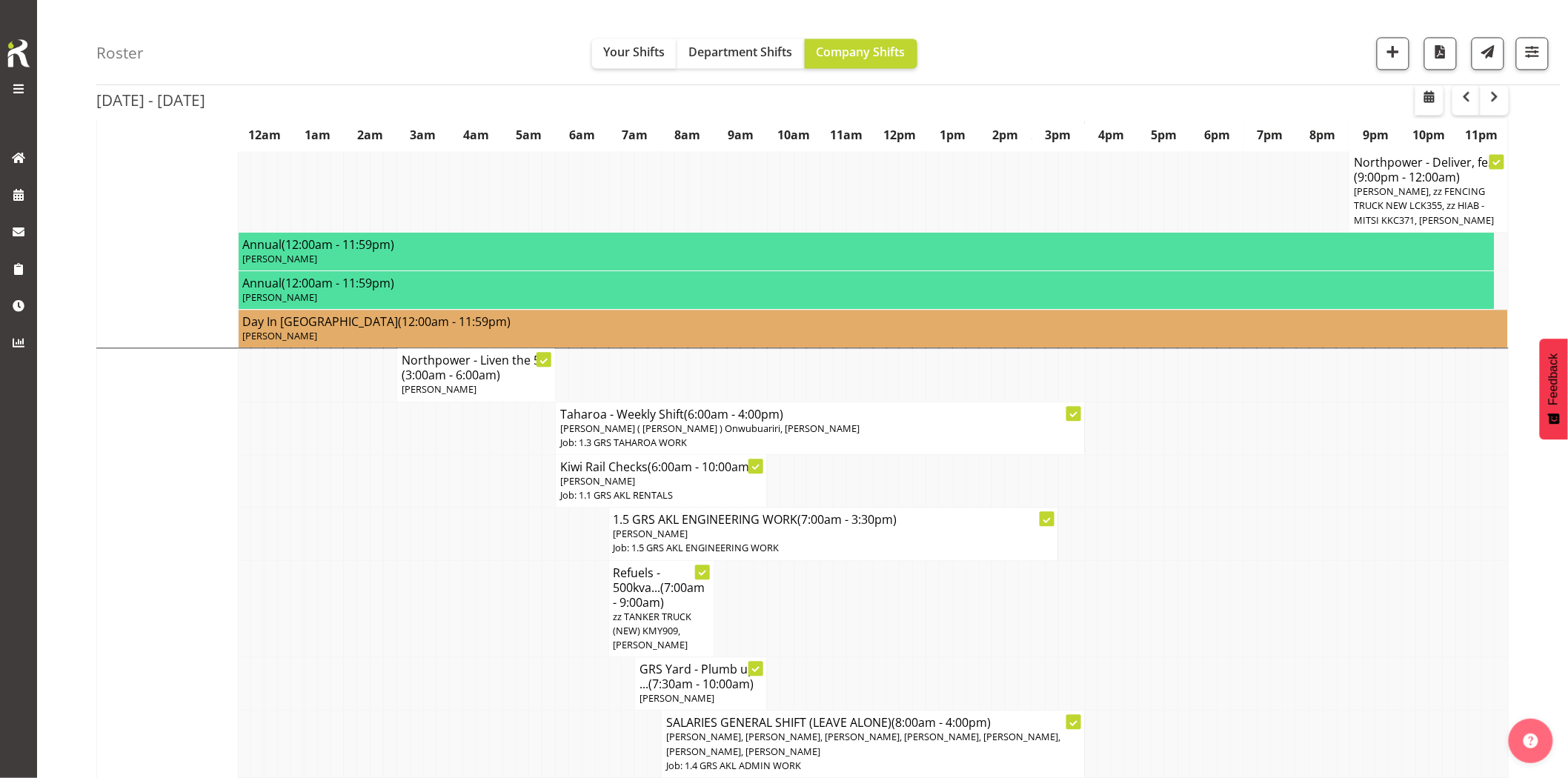
click at [429, 560] on td at bounding box center [430, 609] width 13 height 97
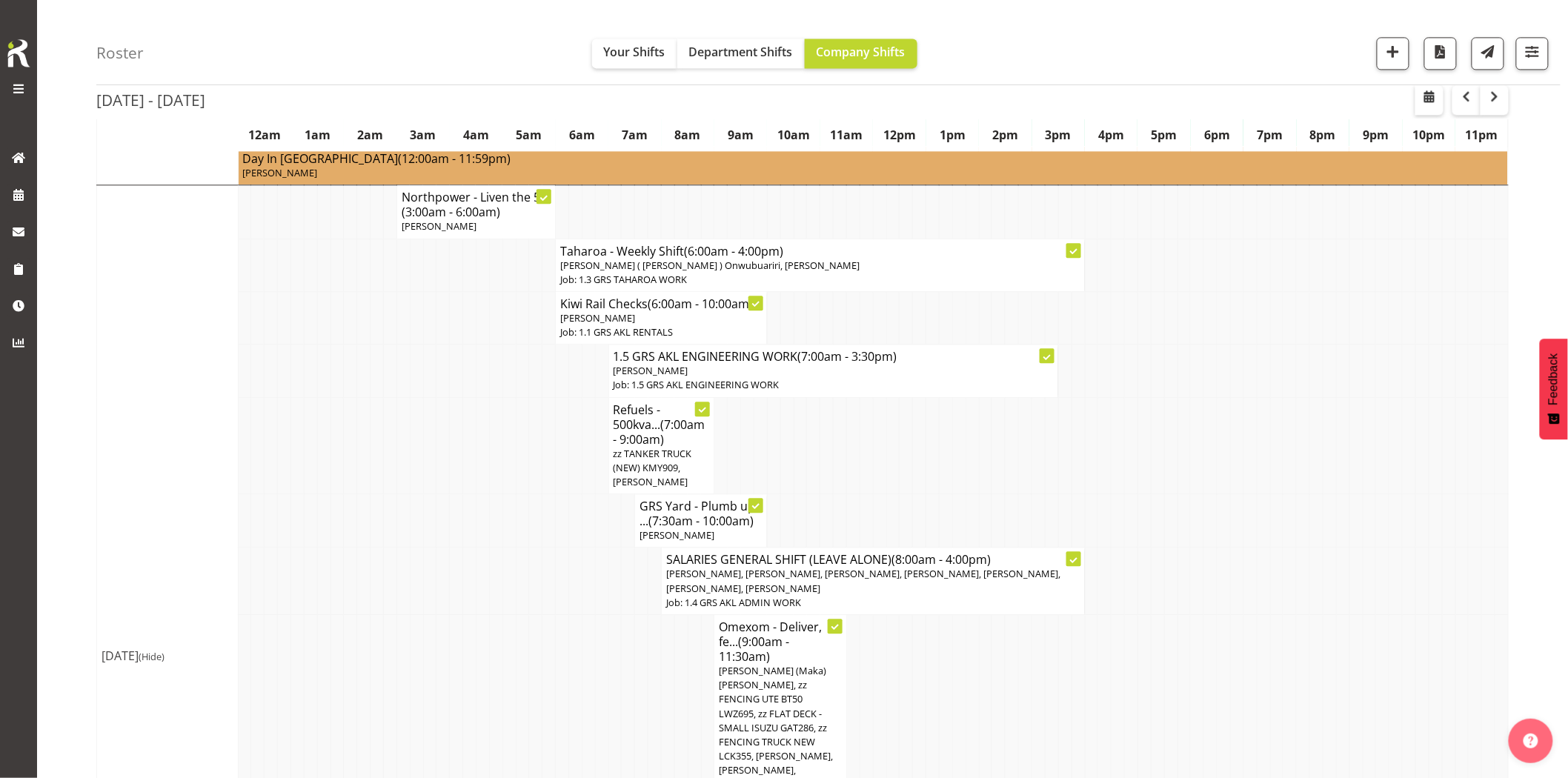
scroll to position [1399, 0]
click at [449, 546] on td at bounding box center [456, 579] width 13 height 67
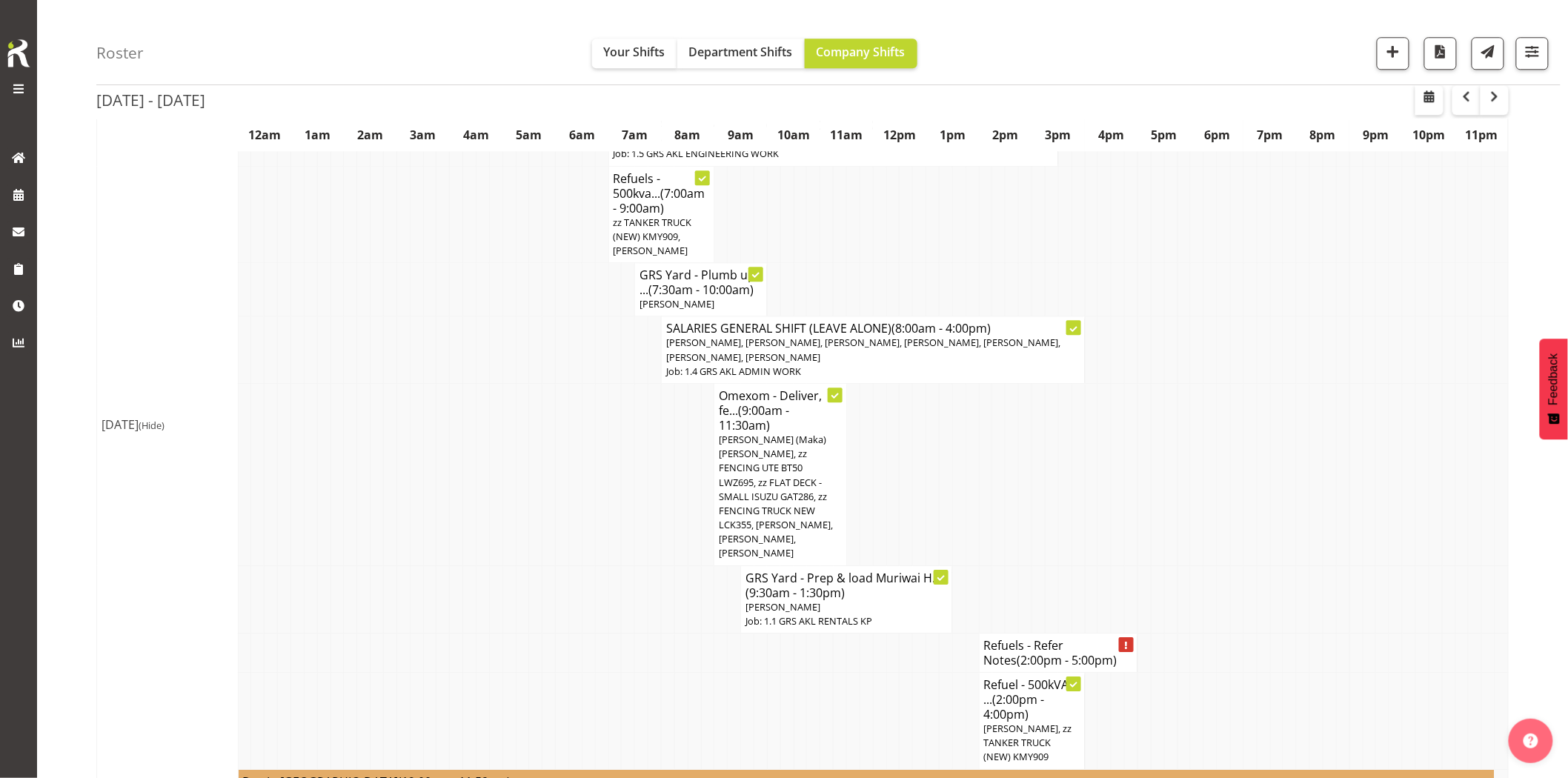
scroll to position [1646, 0]
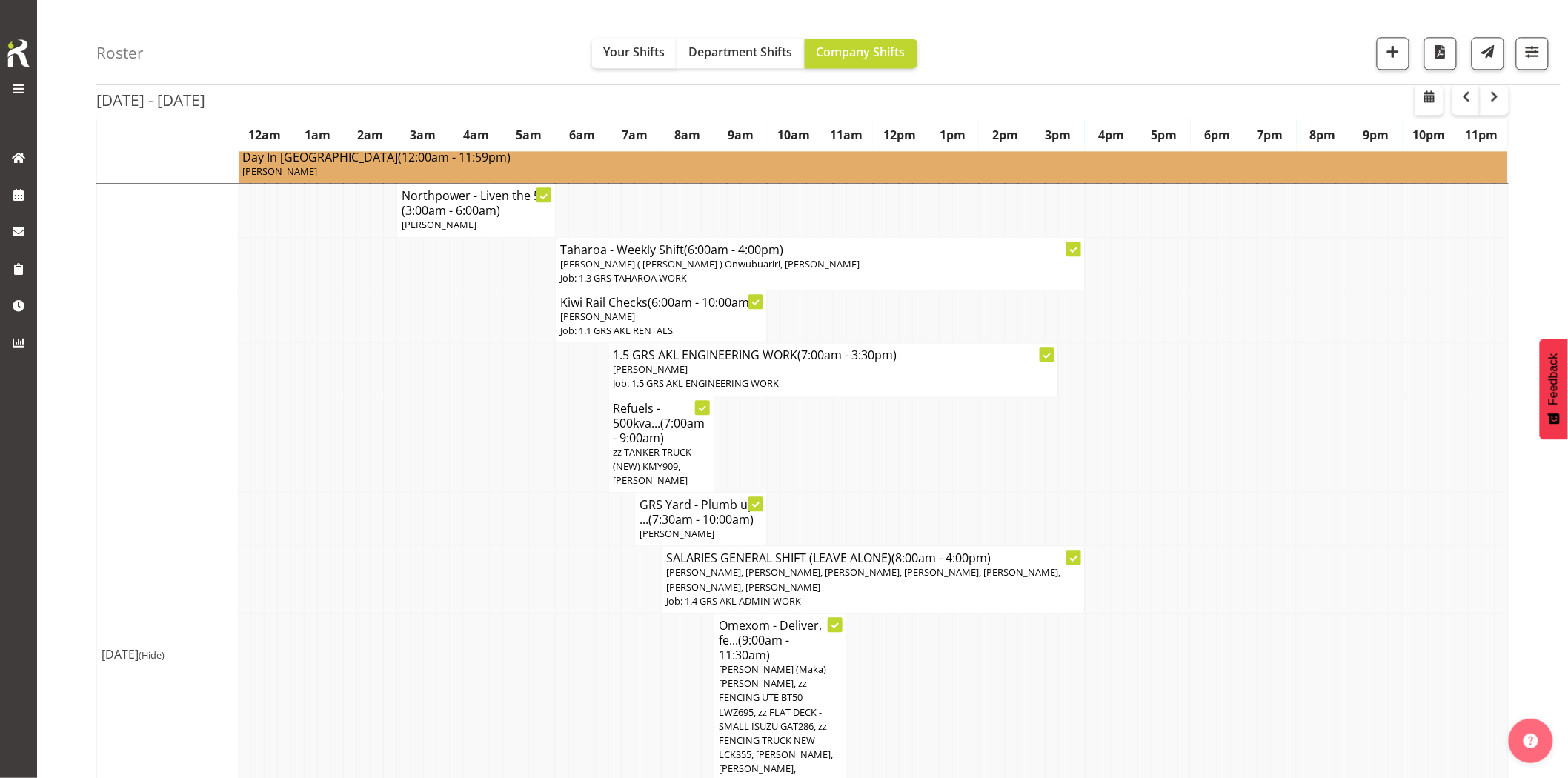
click at [516, 546] on td at bounding box center [523, 579] width 13 height 67
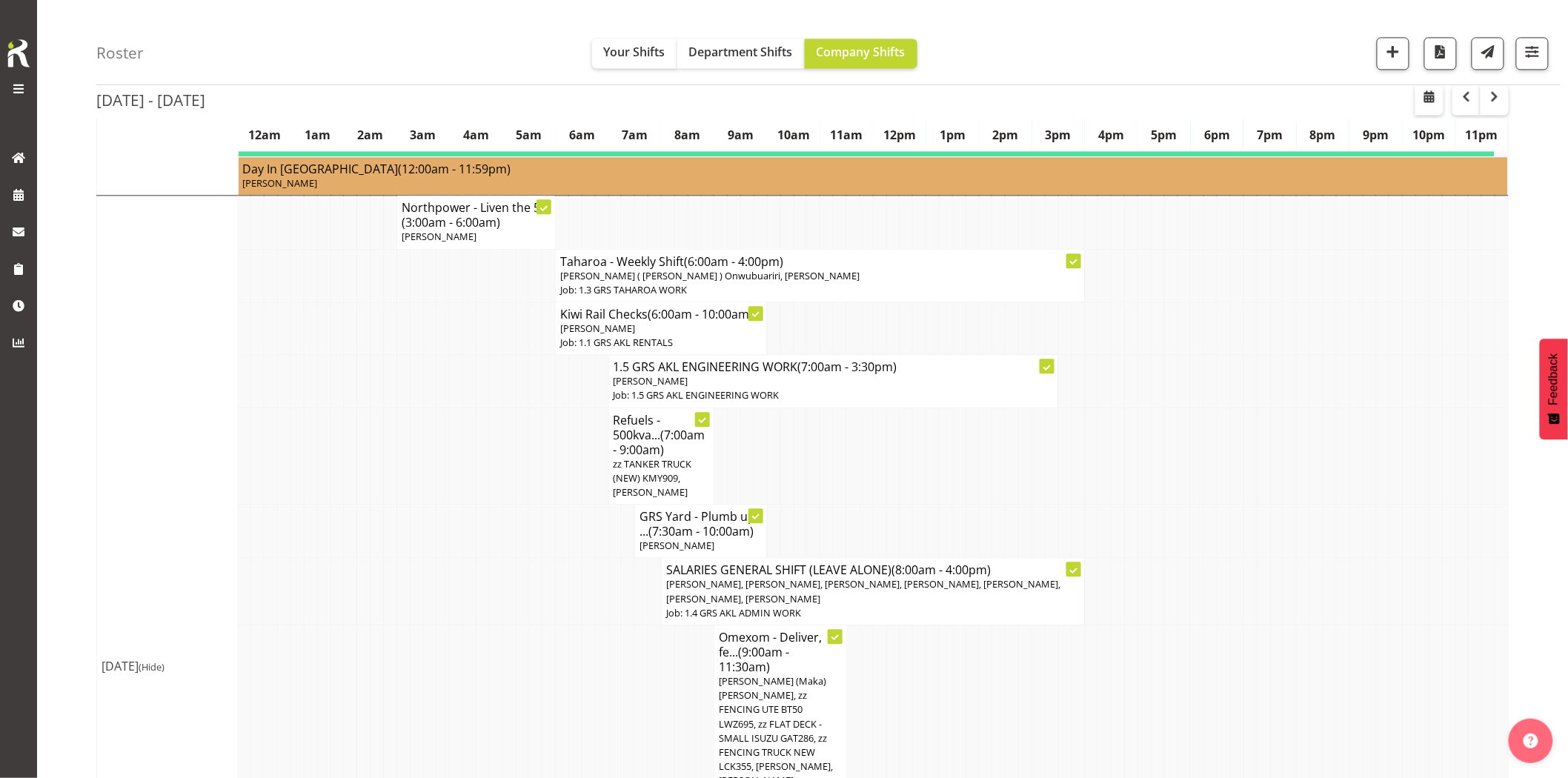
scroll to position [1234, 0]
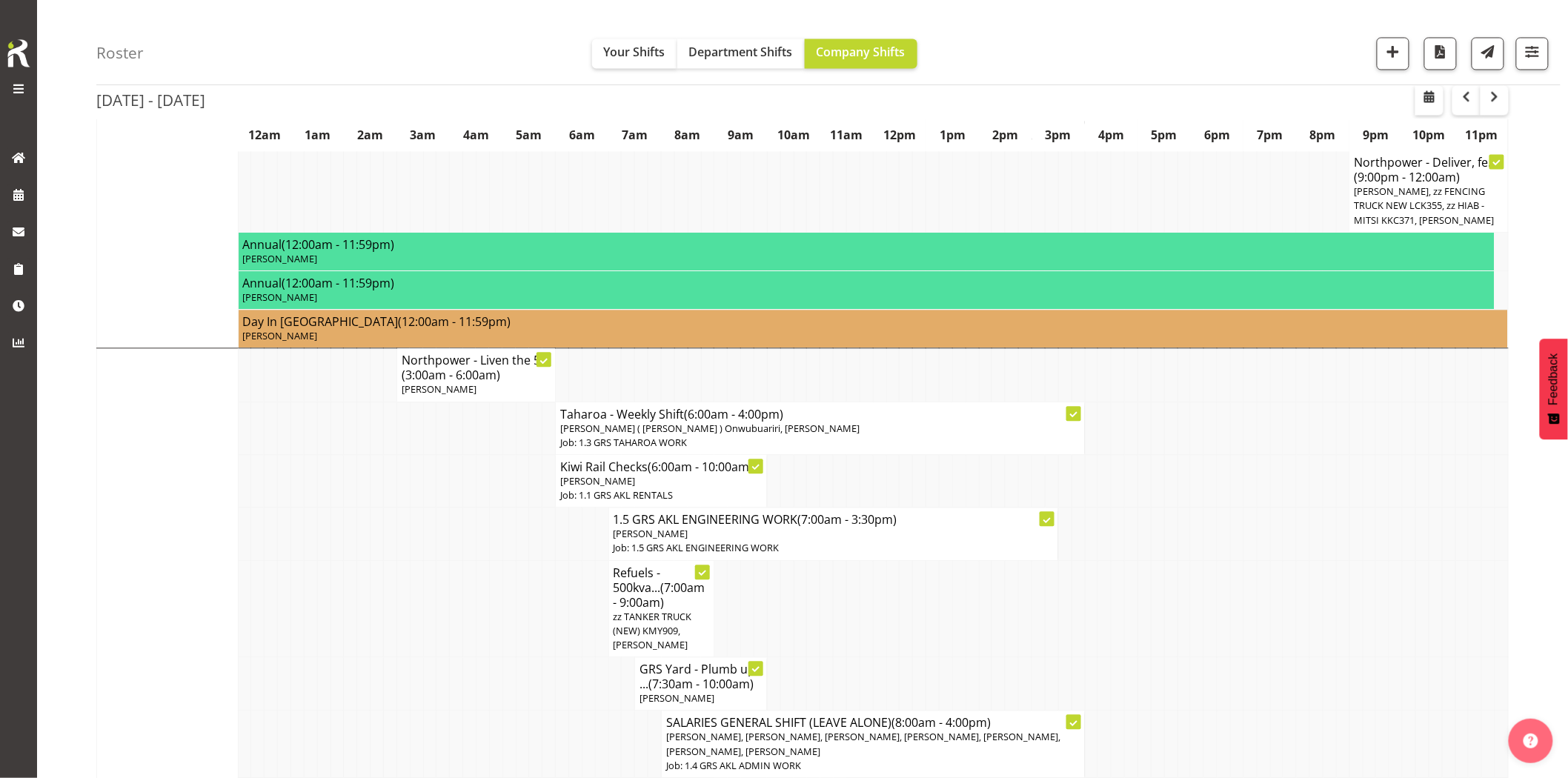
click at [489, 507] on td at bounding box center [496, 533] width 13 height 52
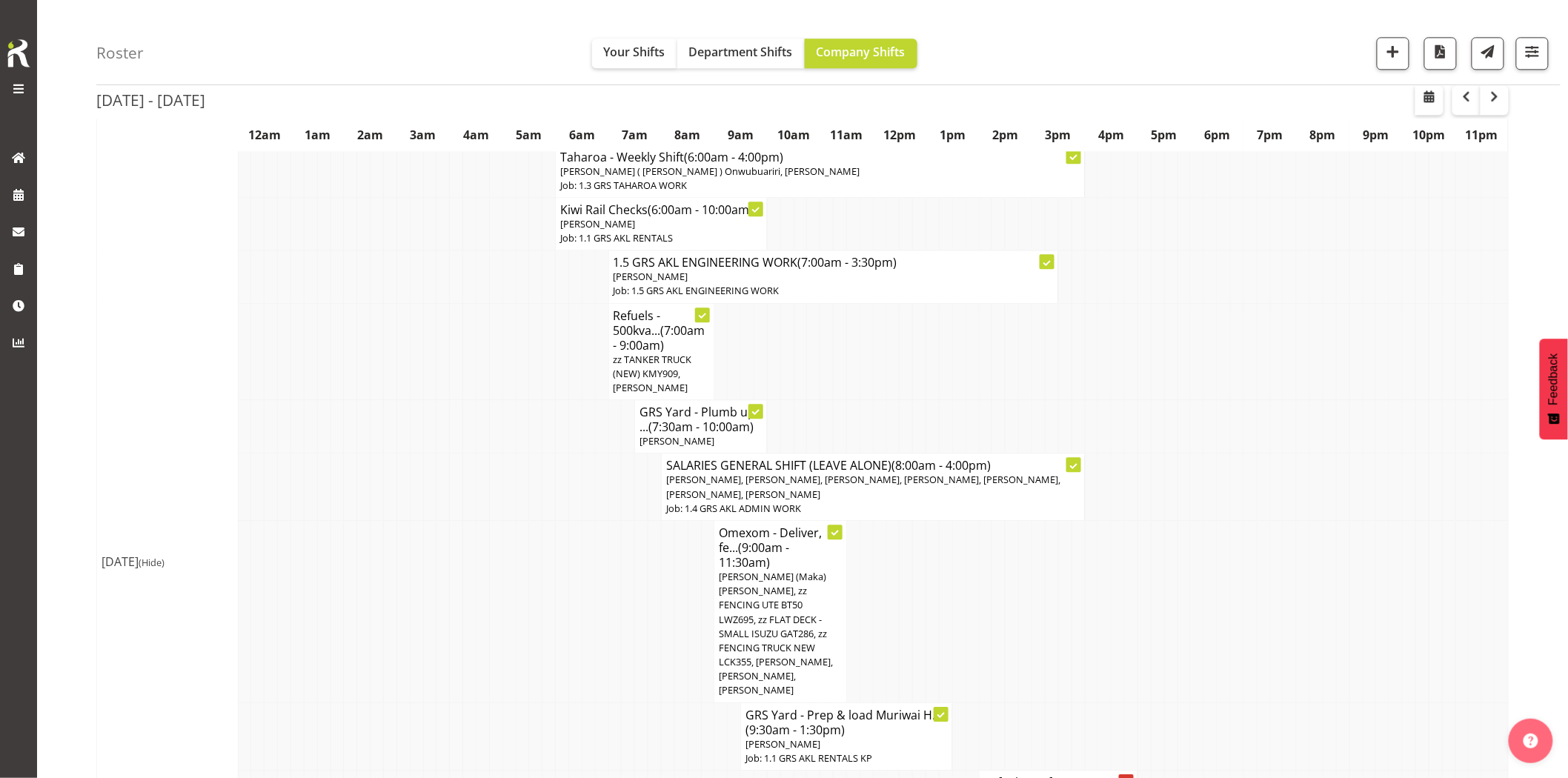
scroll to position [1564, 0]
